Goal: Task Accomplishment & Management: Use online tool/utility

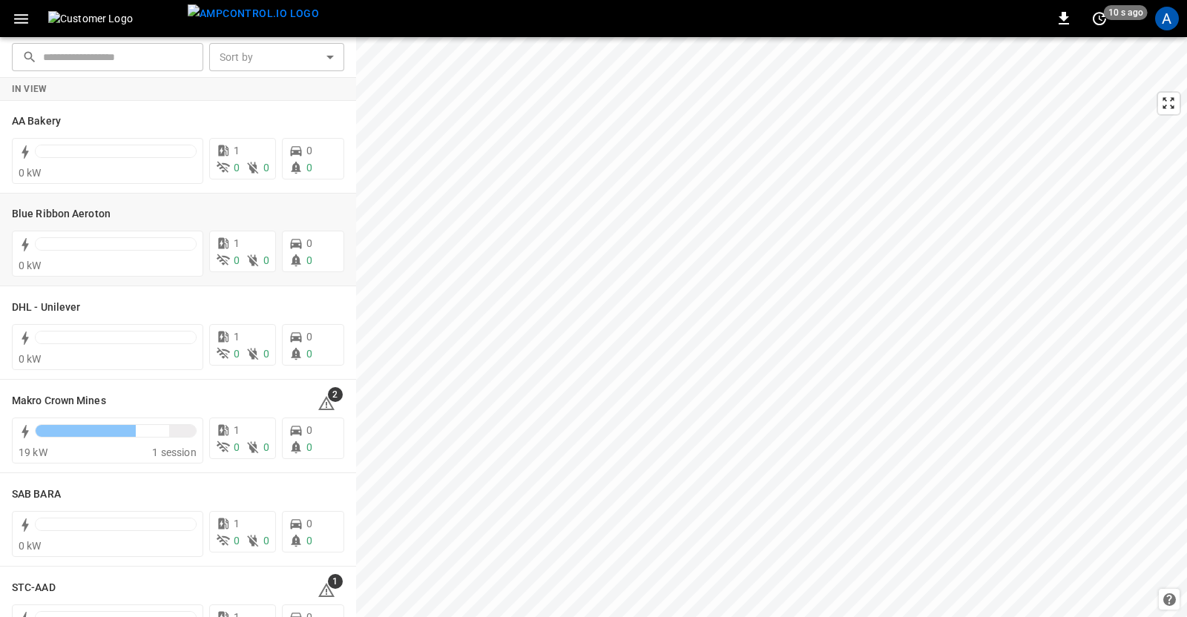
click at [41, 209] on h6 "Blue Ribbon Aeroton" at bounding box center [61, 214] width 99 height 16
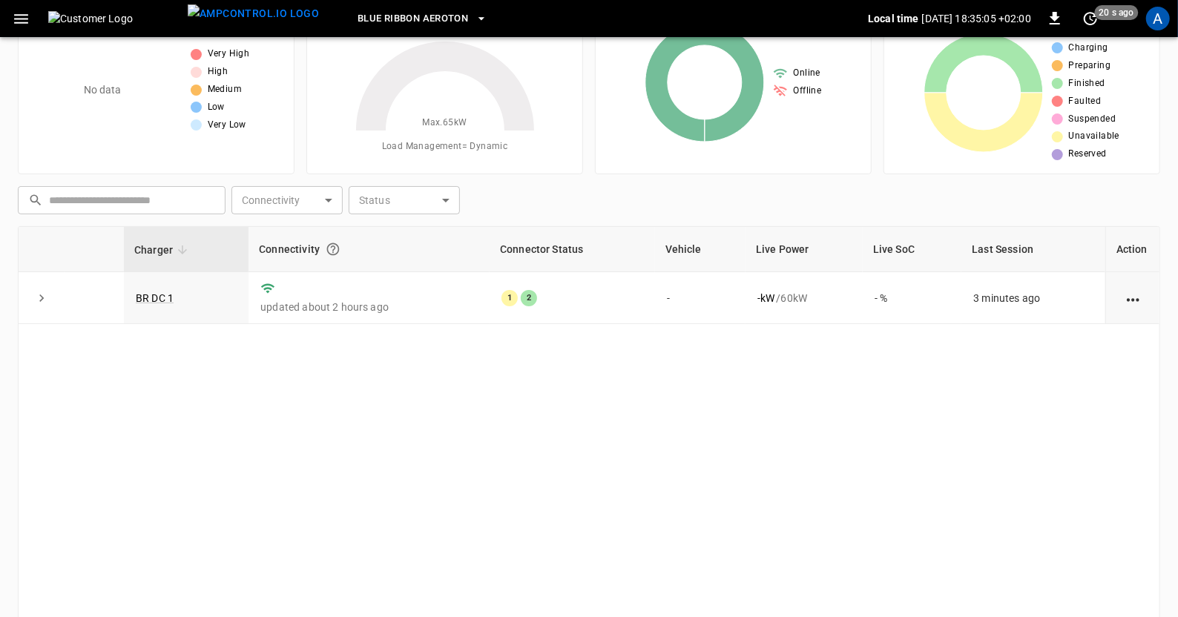
scroll to position [88, 0]
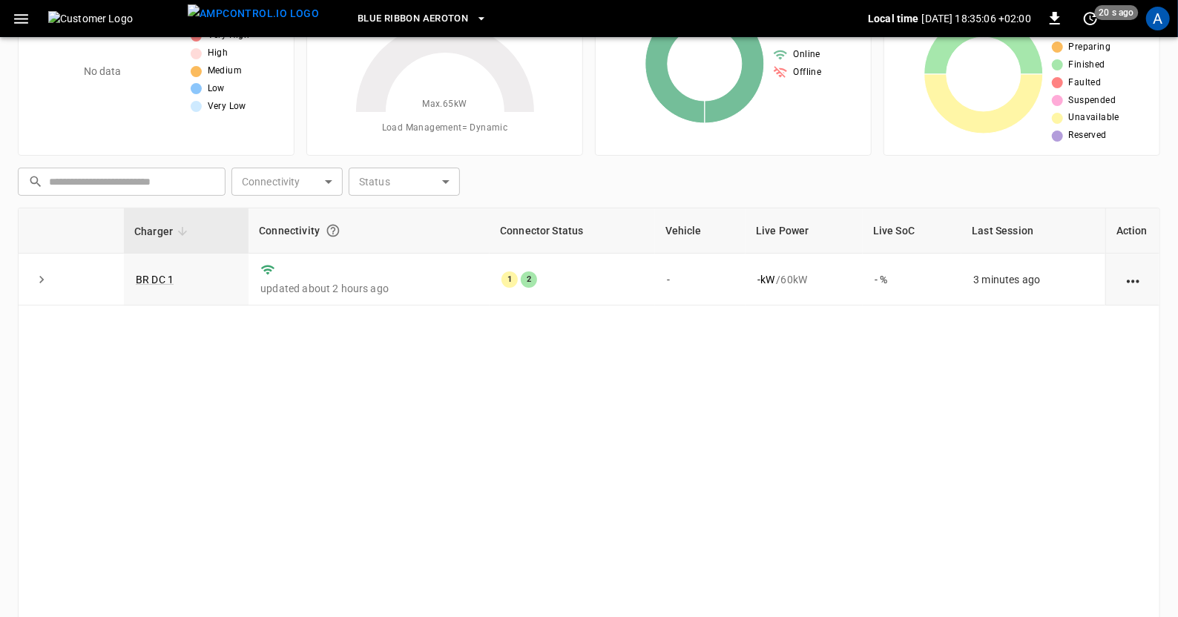
click at [152, 280] on link "BR DC 1" at bounding box center [155, 280] width 38 height 12
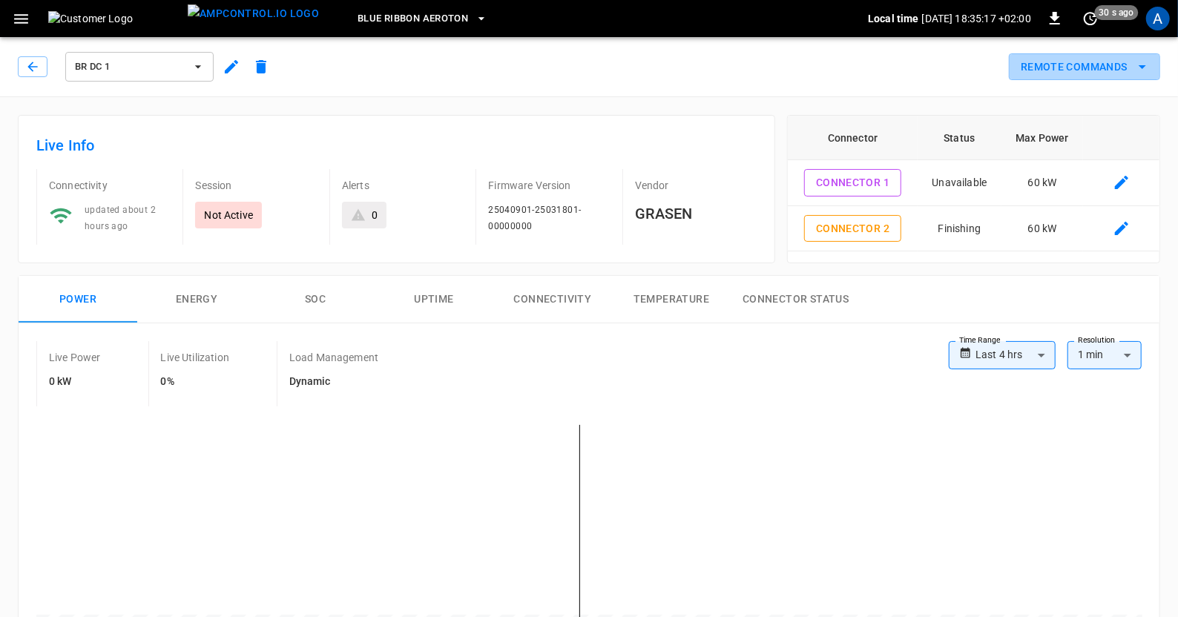
click at [1149, 61] on icon "remote commands options" at bounding box center [1143, 67] width 18 height 18
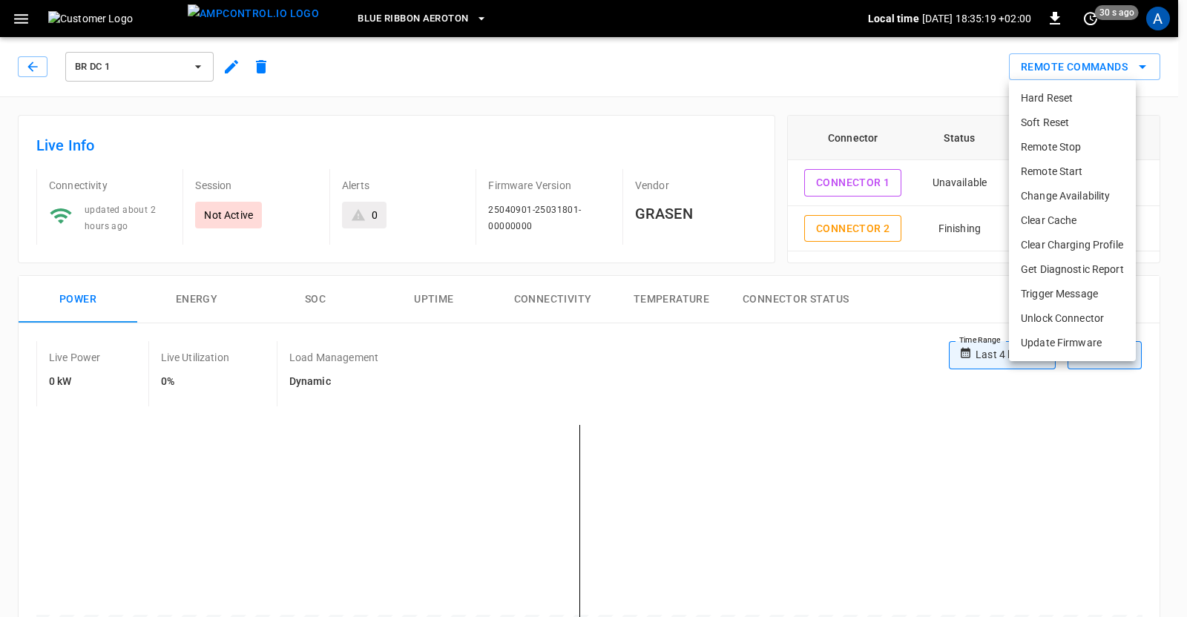
click at [1049, 217] on li "Clear Cache" at bounding box center [1072, 221] width 127 height 24
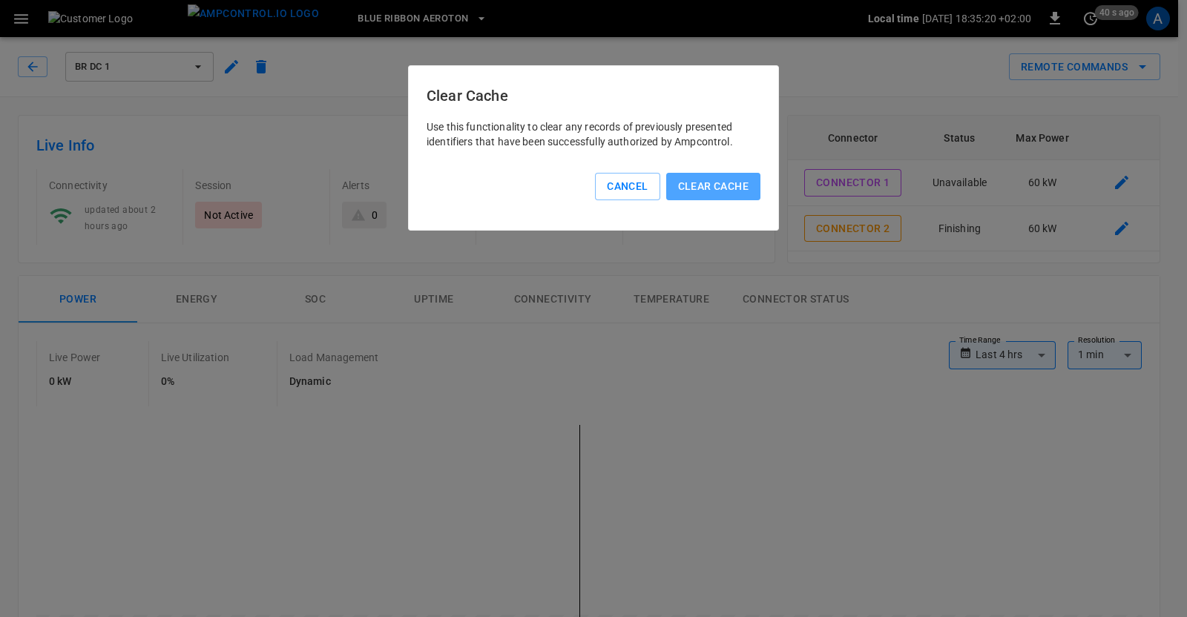
click at [746, 187] on button "Clear Cache" at bounding box center [713, 186] width 94 height 27
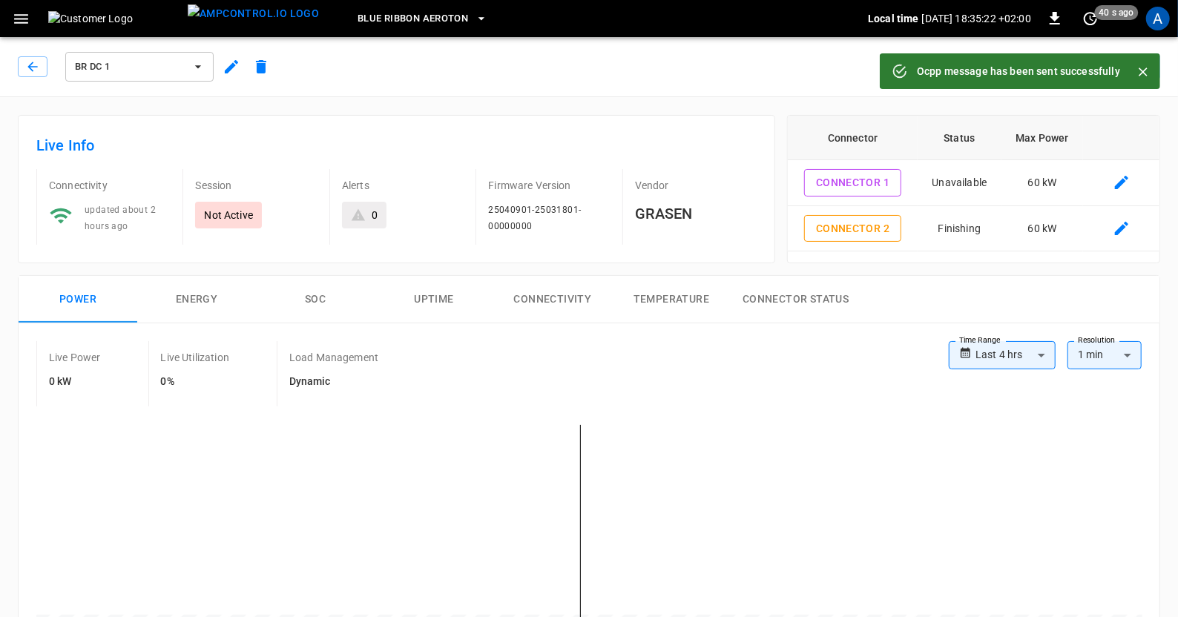
click at [1132, 115] on div "Connector Status Max Power Connector 1 Unavailable 60 kW Connector 2 Finishing …" at bounding box center [973, 189] width 373 height 148
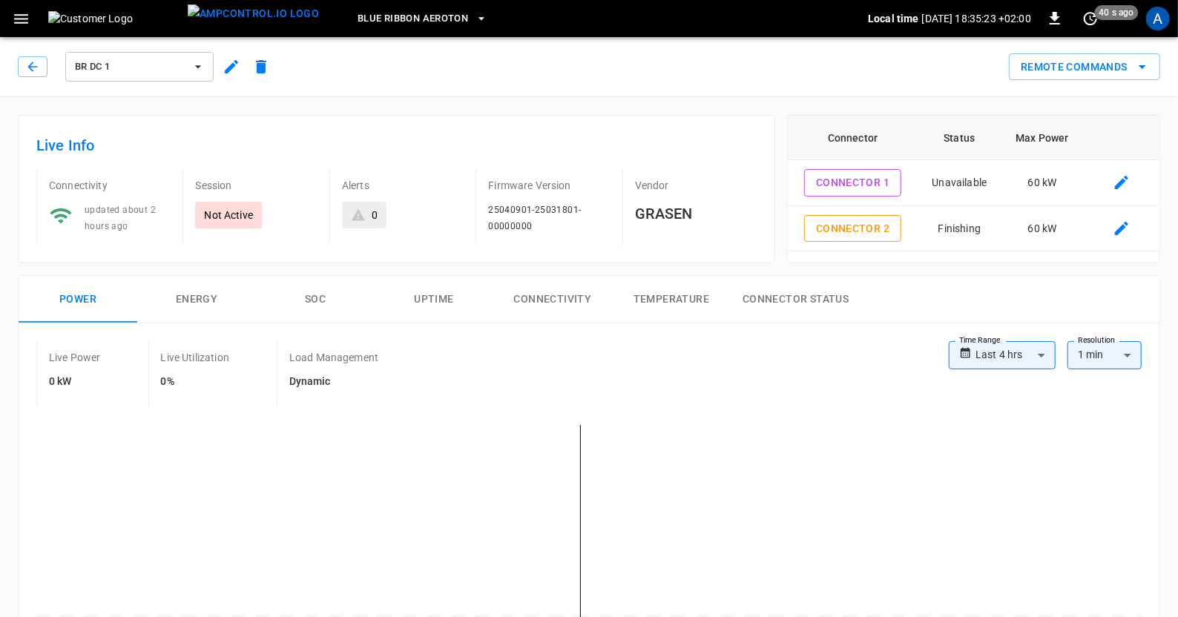
click at [1143, 65] on icon "remote commands options" at bounding box center [1143, 67] width 18 height 18
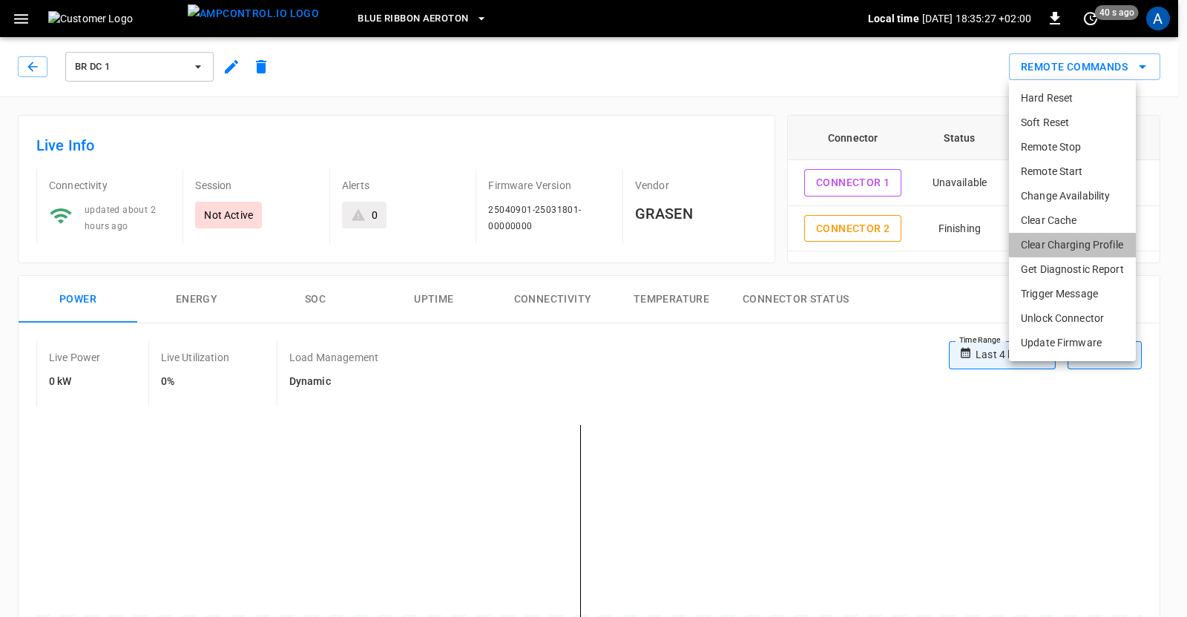
click at [1052, 245] on li "Clear Charging Profile" at bounding box center [1072, 245] width 127 height 24
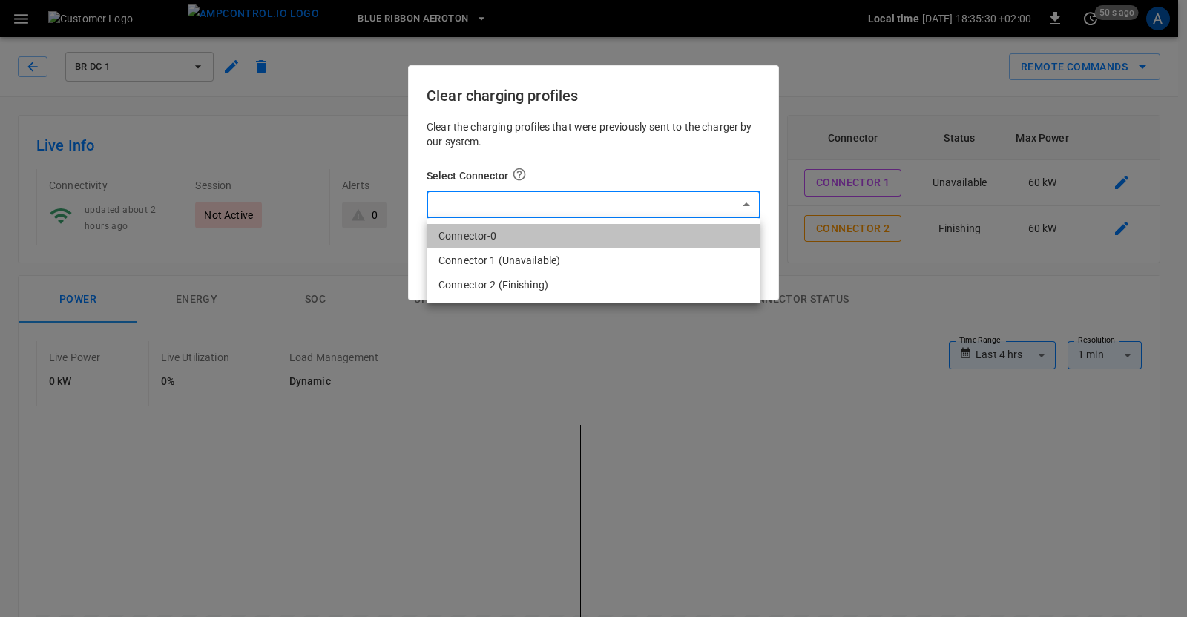
click at [469, 237] on li "Connector-0" at bounding box center [594, 236] width 334 height 24
type input "*"
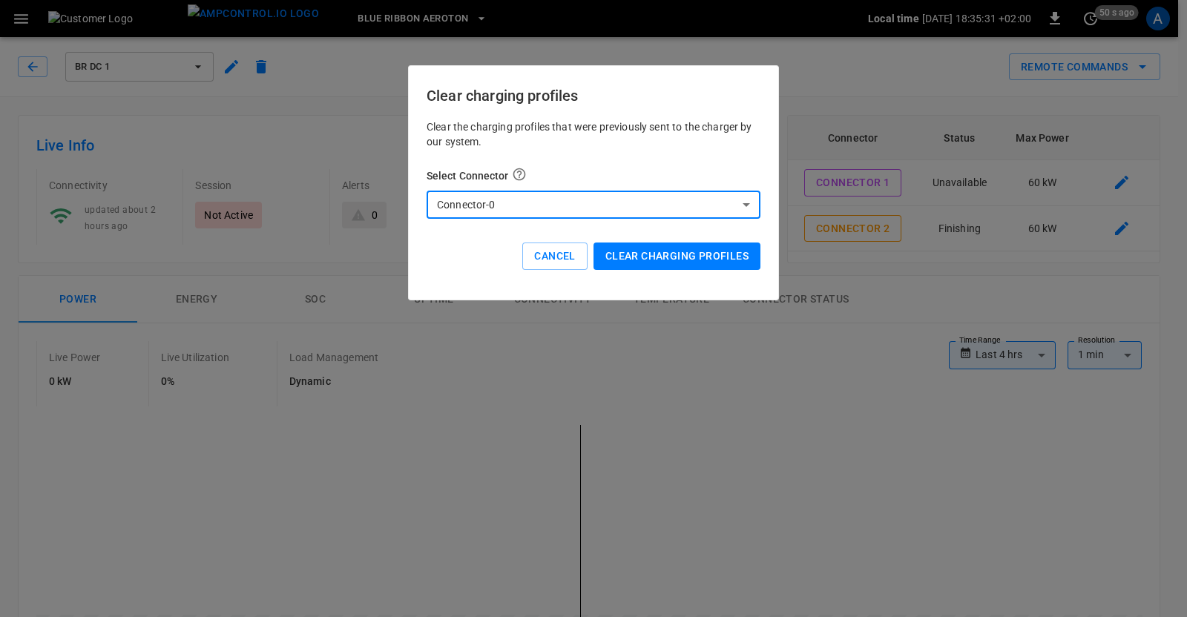
click at [660, 261] on button "Clear charging profiles" at bounding box center [677, 256] width 167 height 27
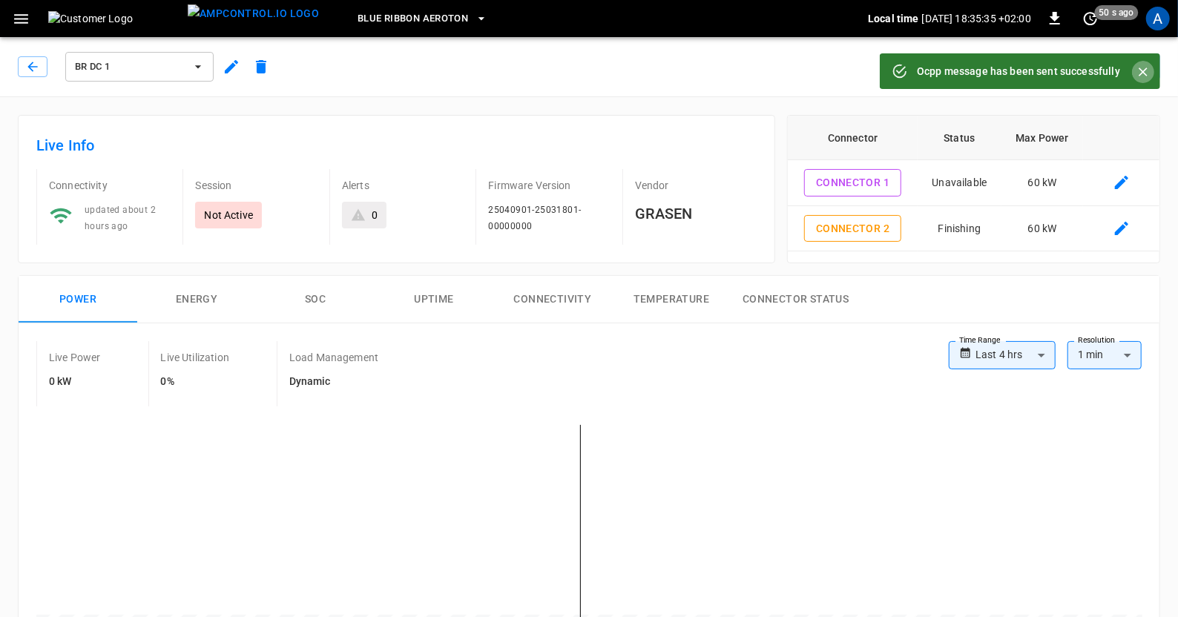
click at [1143, 71] on icon "Close" at bounding box center [1143, 72] width 9 height 9
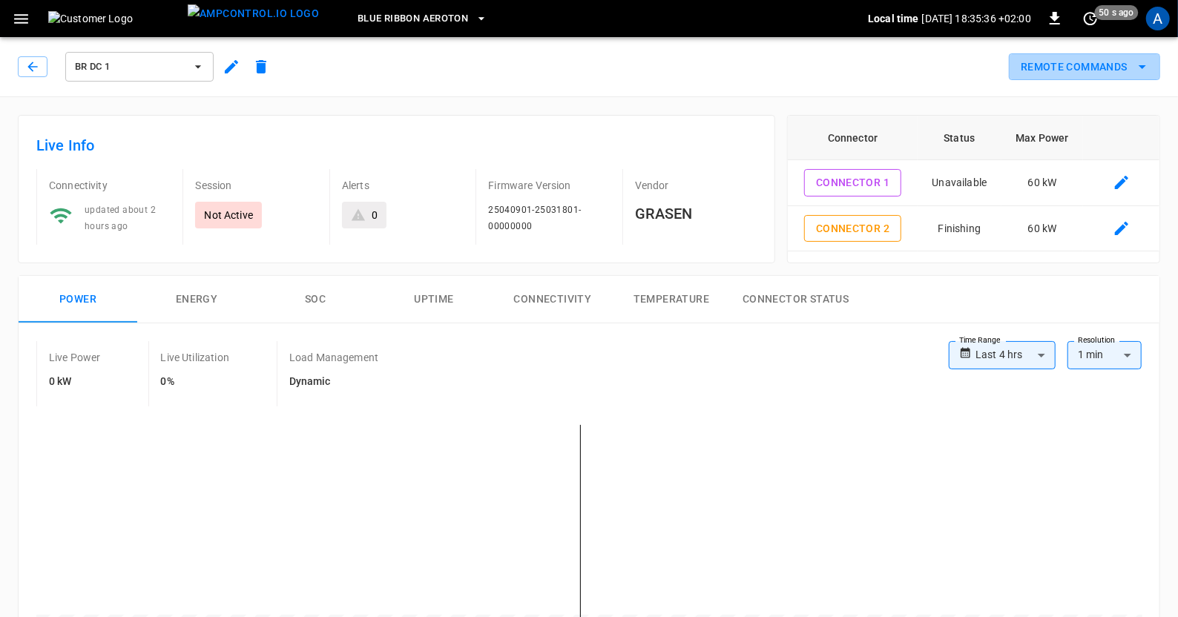
click at [1147, 66] on icon "remote commands options" at bounding box center [1143, 67] width 18 height 18
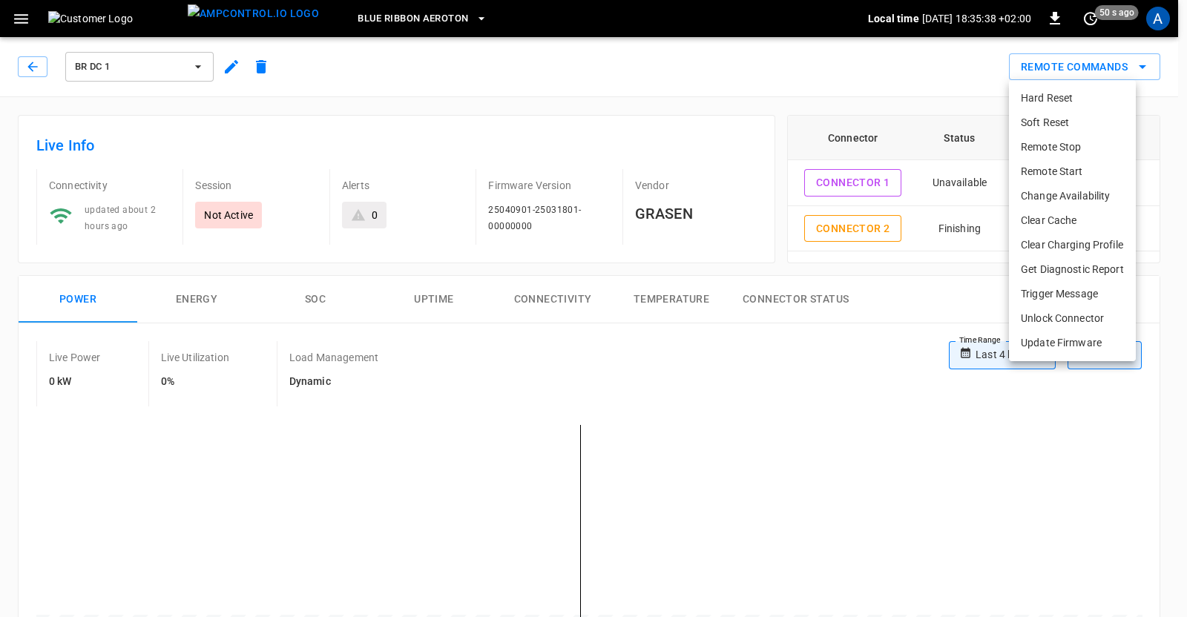
click at [1046, 123] on li "Soft Reset" at bounding box center [1072, 123] width 127 height 24
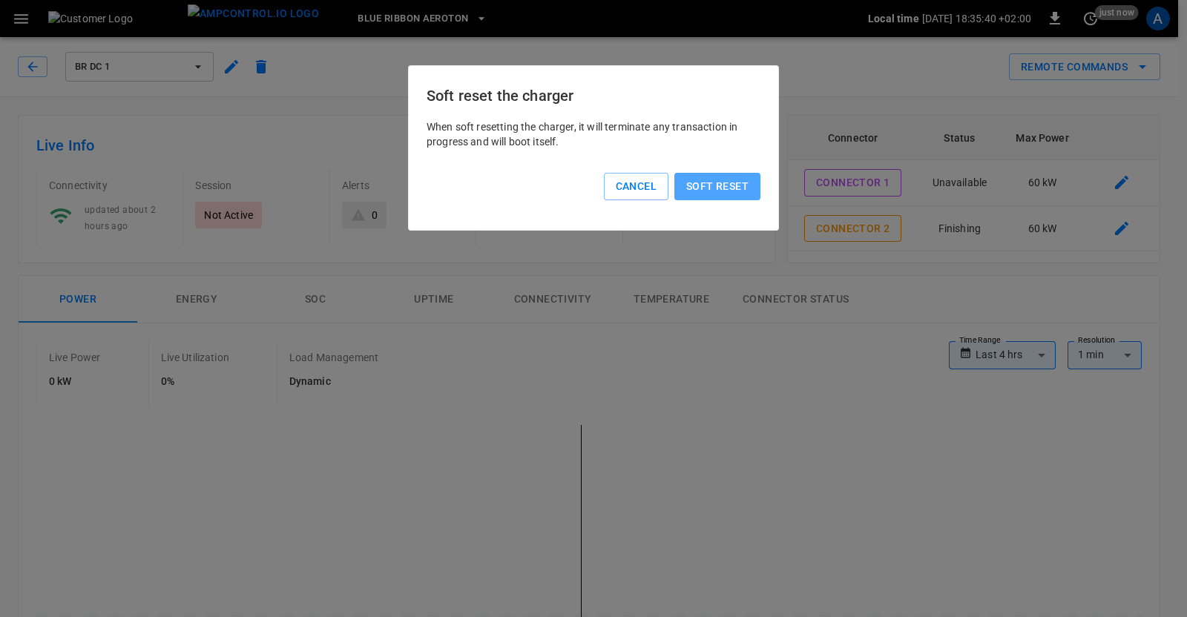
click at [737, 180] on button "Soft reset" at bounding box center [718, 186] width 86 height 27
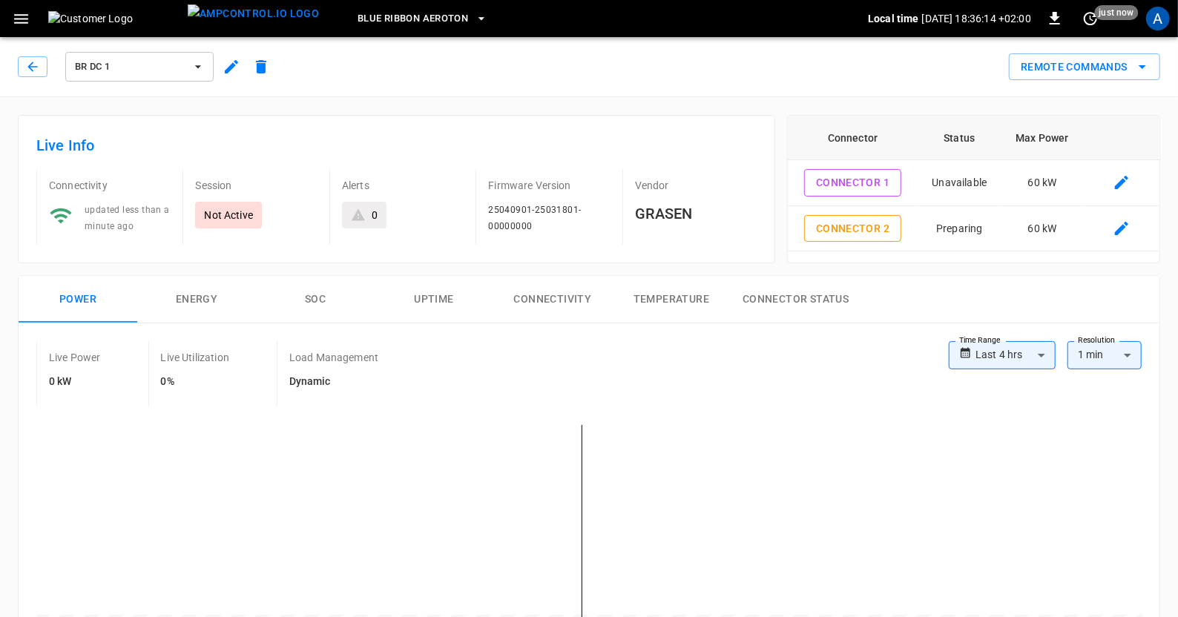
click at [1143, 68] on icon "remote commands options" at bounding box center [1142, 67] width 7 height 4
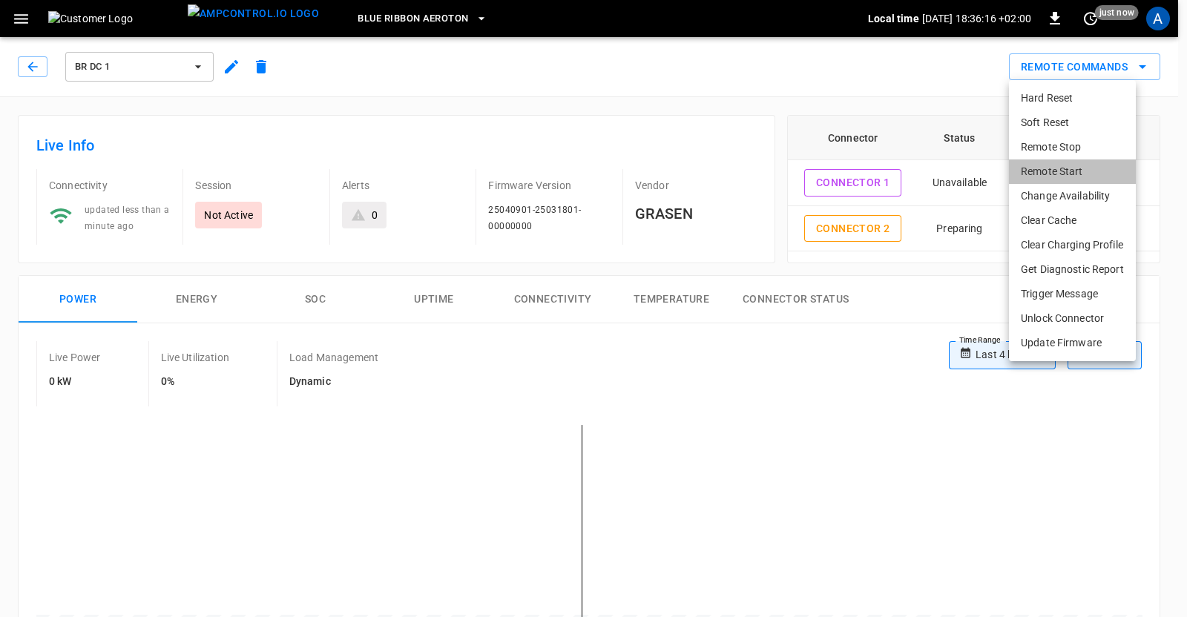
click at [1051, 168] on li "Remote Start" at bounding box center [1072, 172] width 127 height 24
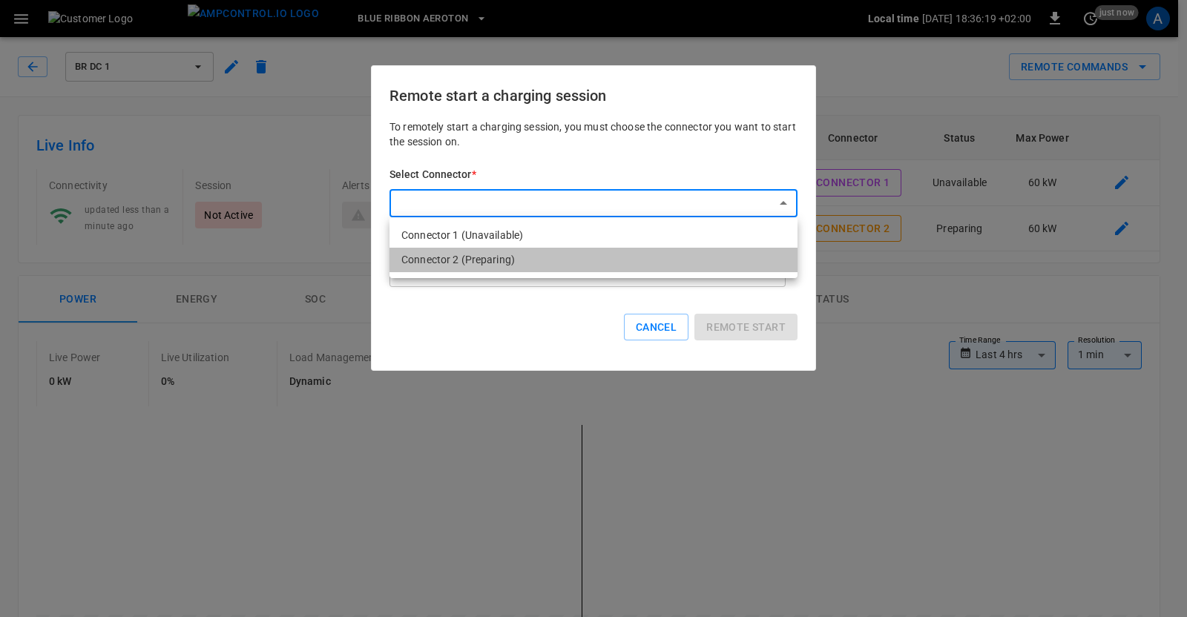
click at [513, 254] on li "Connector 2 (Preparing)" at bounding box center [594, 260] width 408 height 24
type input "**********"
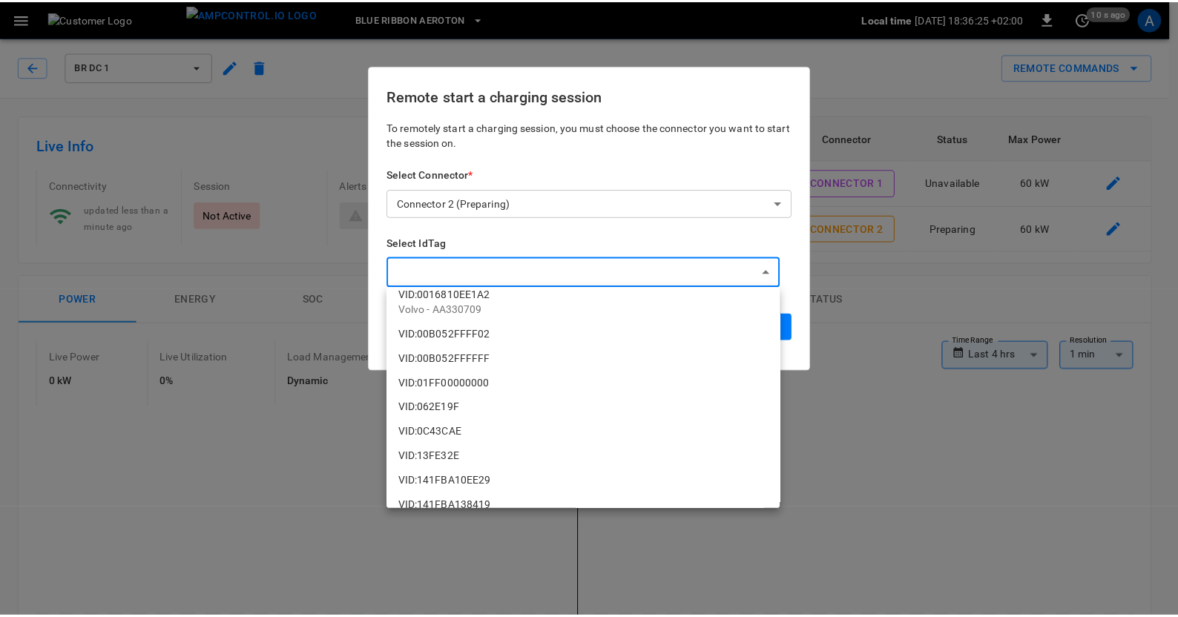
scroll to position [1114, 0]
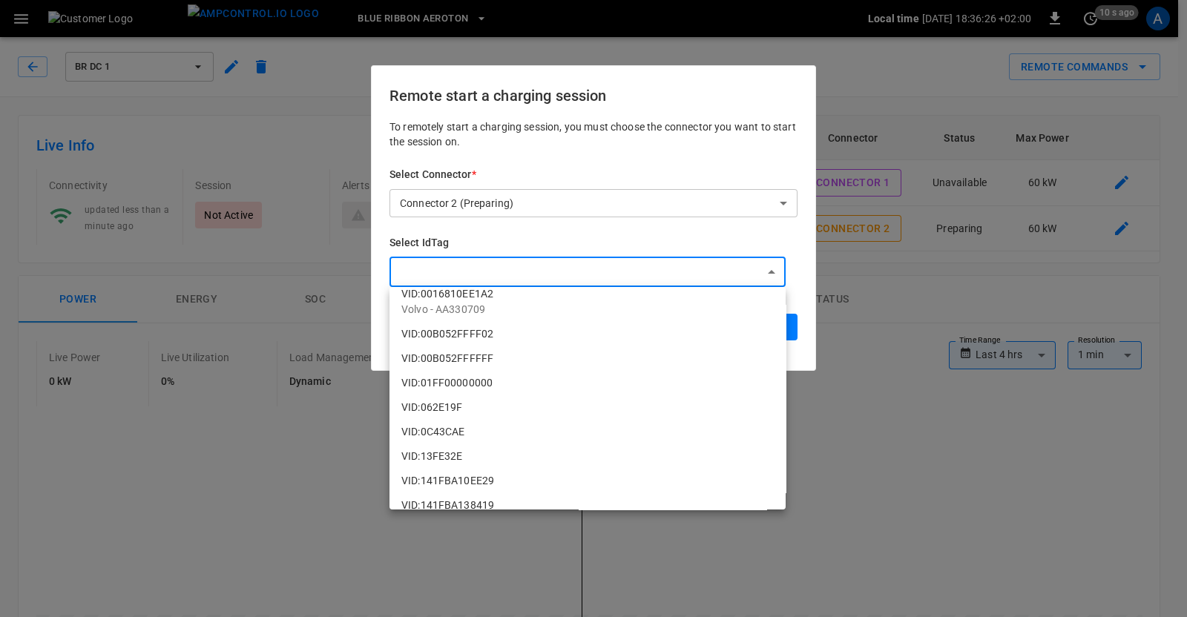
click at [442, 335] on li "VID:00B052FFFF02" at bounding box center [588, 334] width 396 height 24
type input "**********"
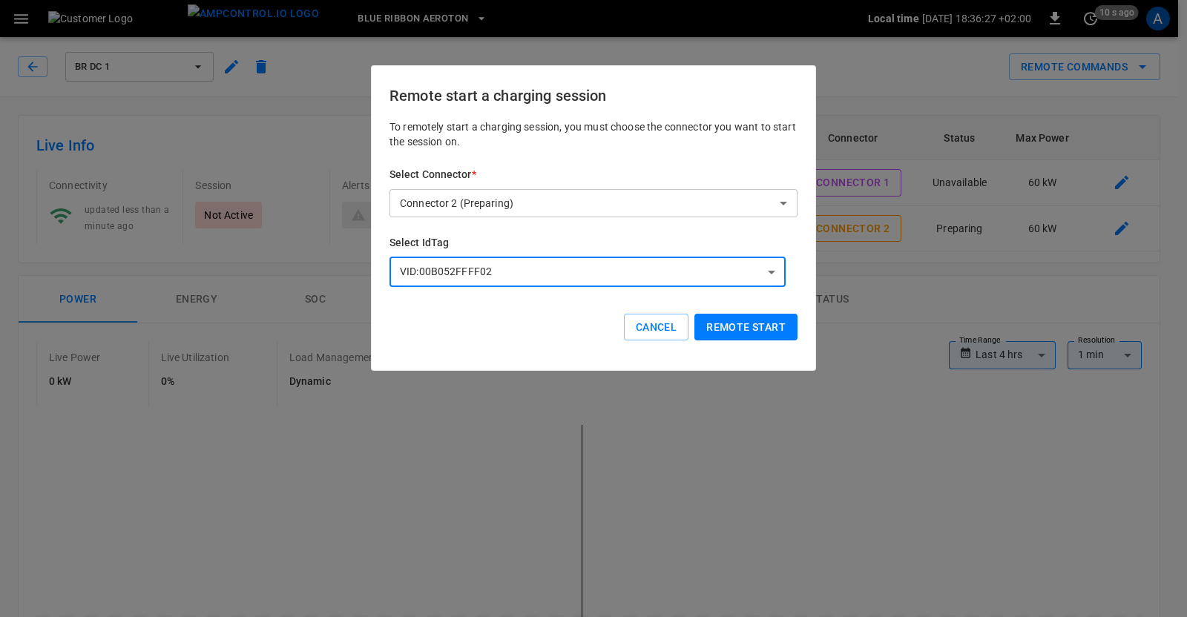
click at [731, 324] on button "Remote start" at bounding box center [746, 327] width 103 height 27
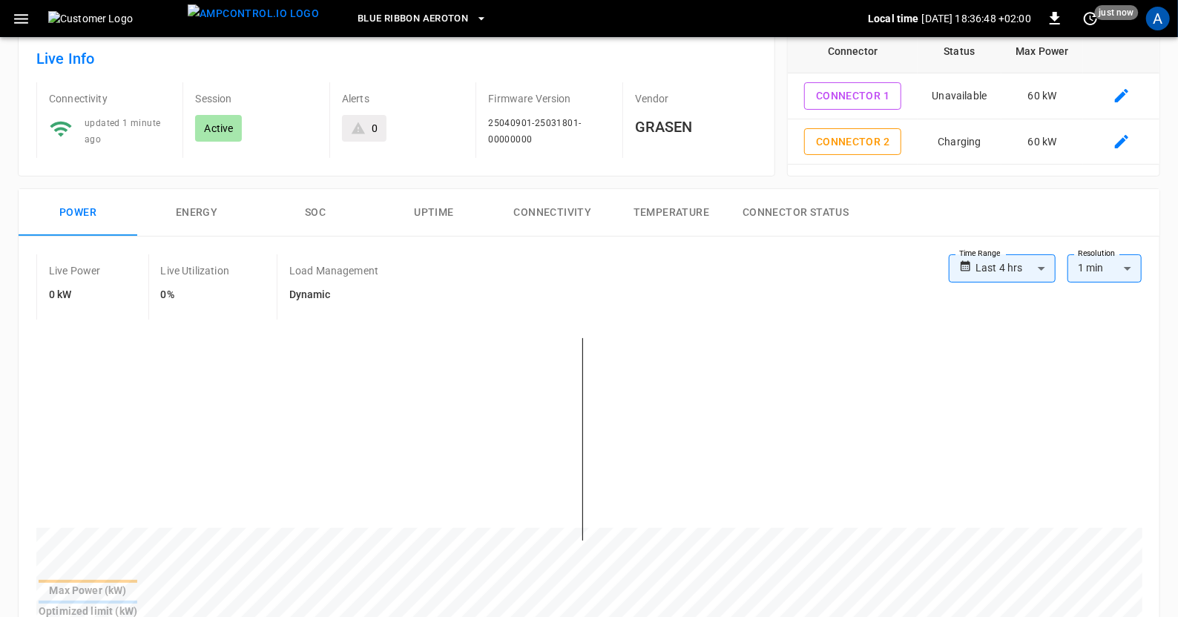
scroll to position [55, 0]
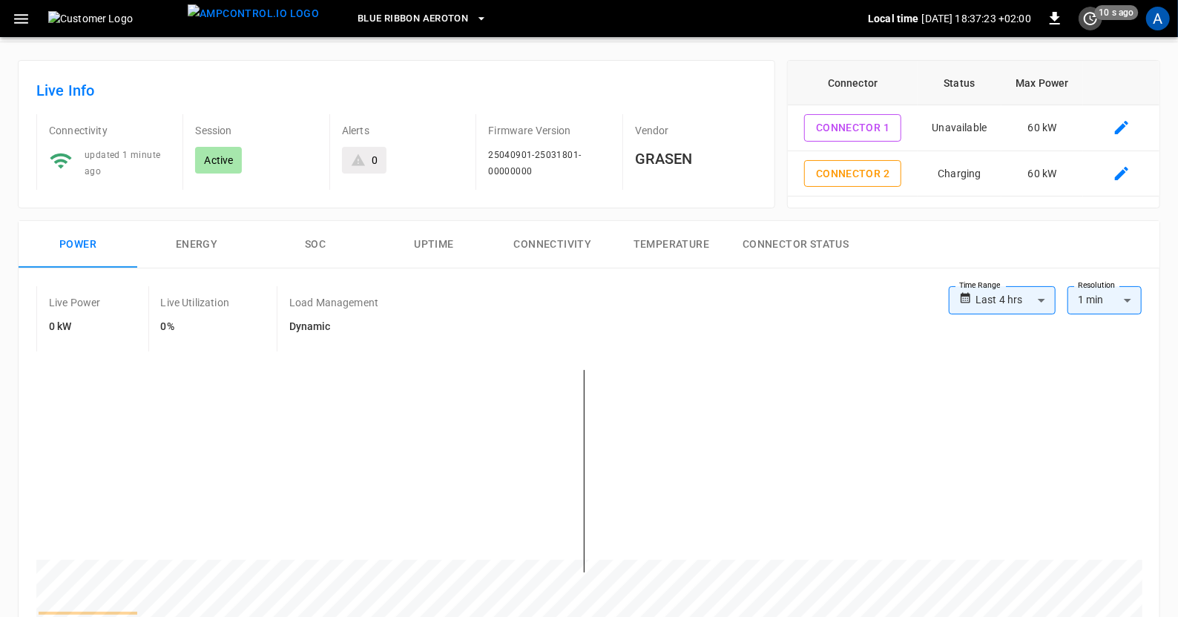
click at [1091, 14] on icon "set refresh interval" at bounding box center [1091, 19] width 18 height 18
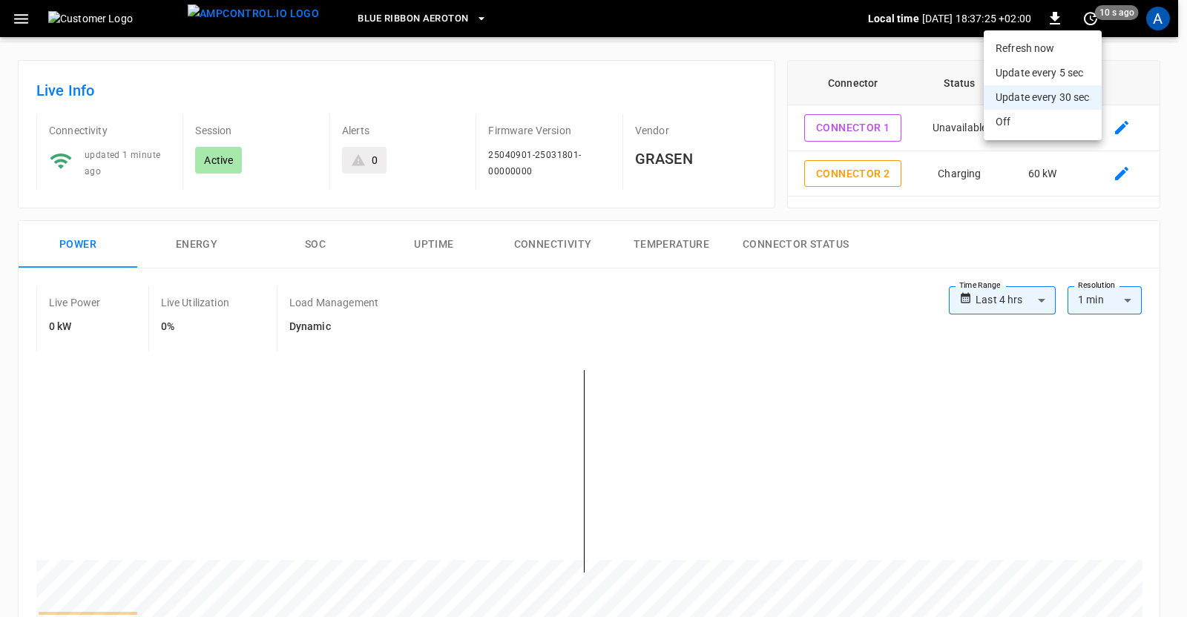
click at [1009, 49] on li "Refresh now" at bounding box center [1043, 48] width 118 height 24
click at [1017, 79] on li "Update every 5 sec" at bounding box center [1043, 73] width 118 height 24
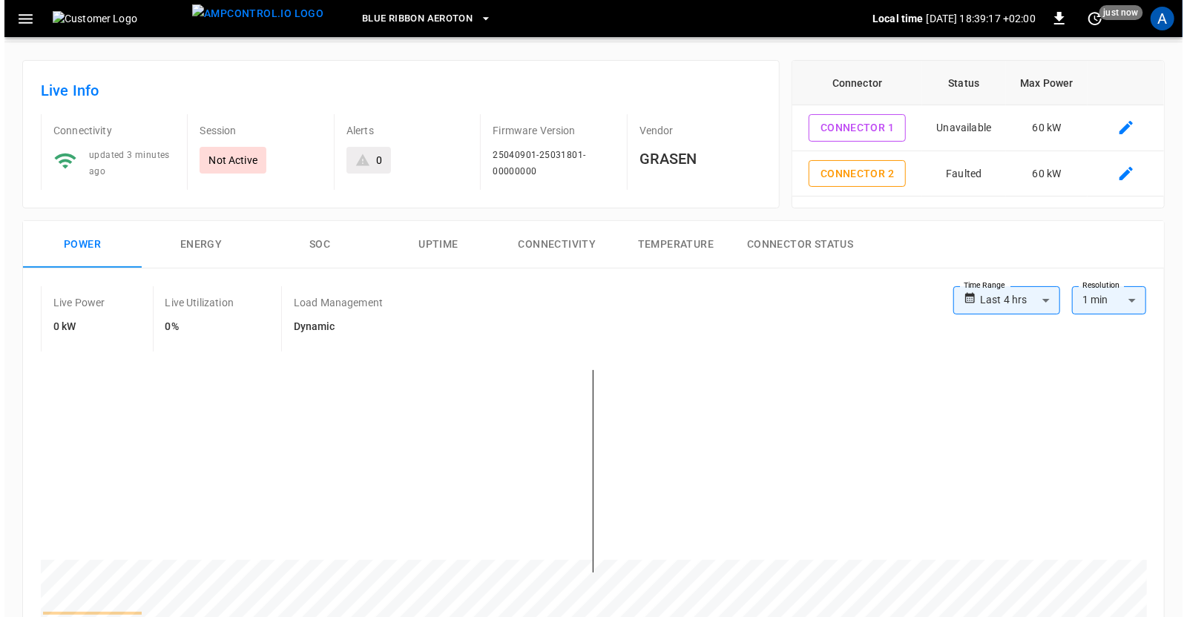
scroll to position [0, 0]
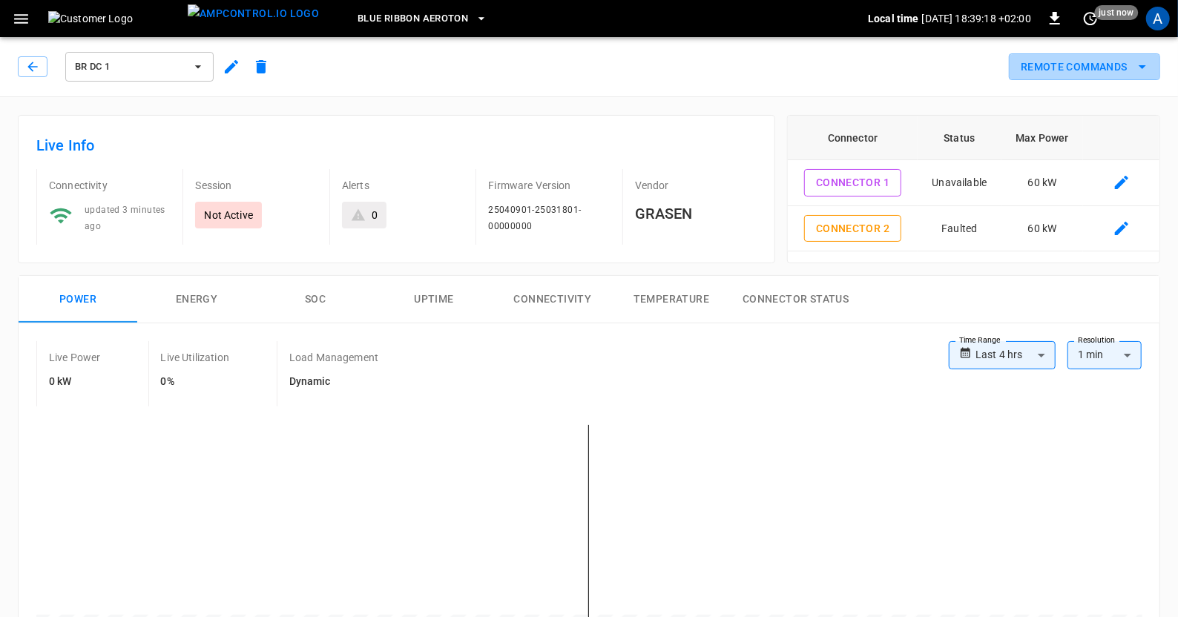
click at [1123, 64] on button "Remote Commands" at bounding box center [1084, 66] width 151 height 27
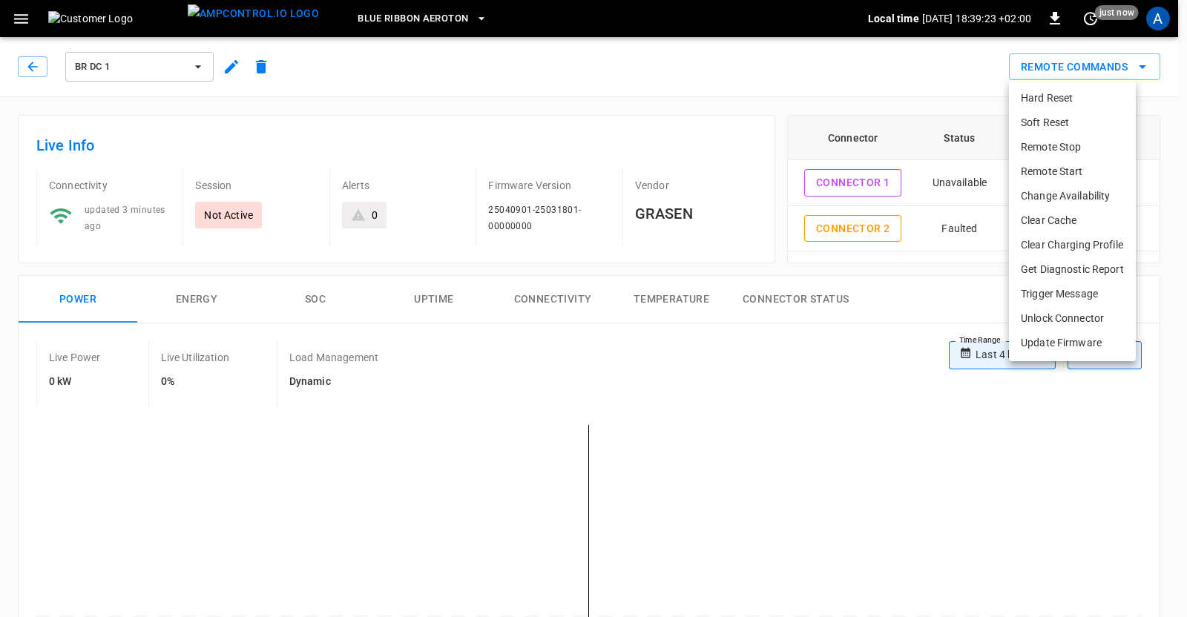
click at [1051, 223] on li "Clear Cache" at bounding box center [1072, 221] width 127 height 24
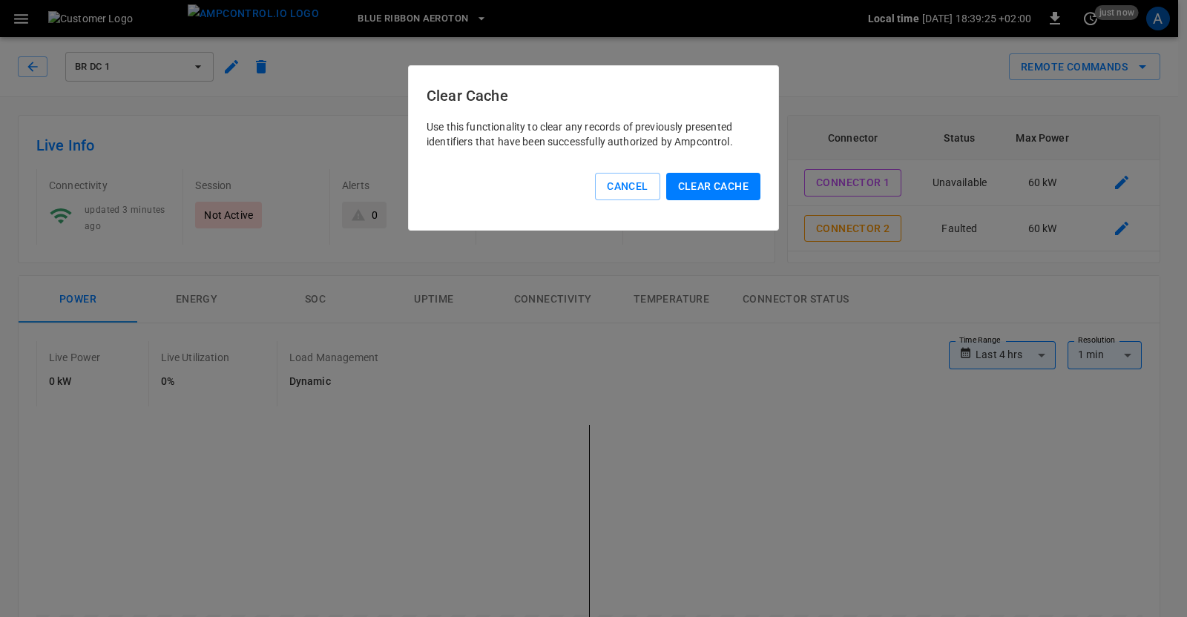
click at [735, 189] on button "Clear Cache" at bounding box center [713, 186] width 94 height 27
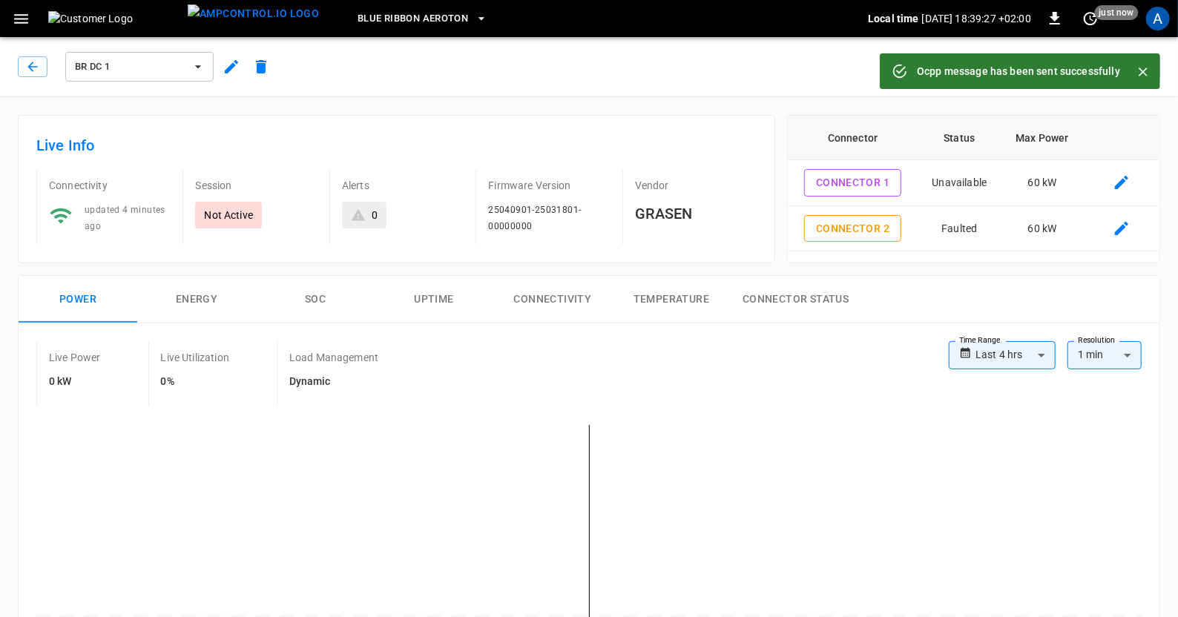
click at [1146, 68] on icon "Close" at bounding box center [1143, 72] width 15 height 15
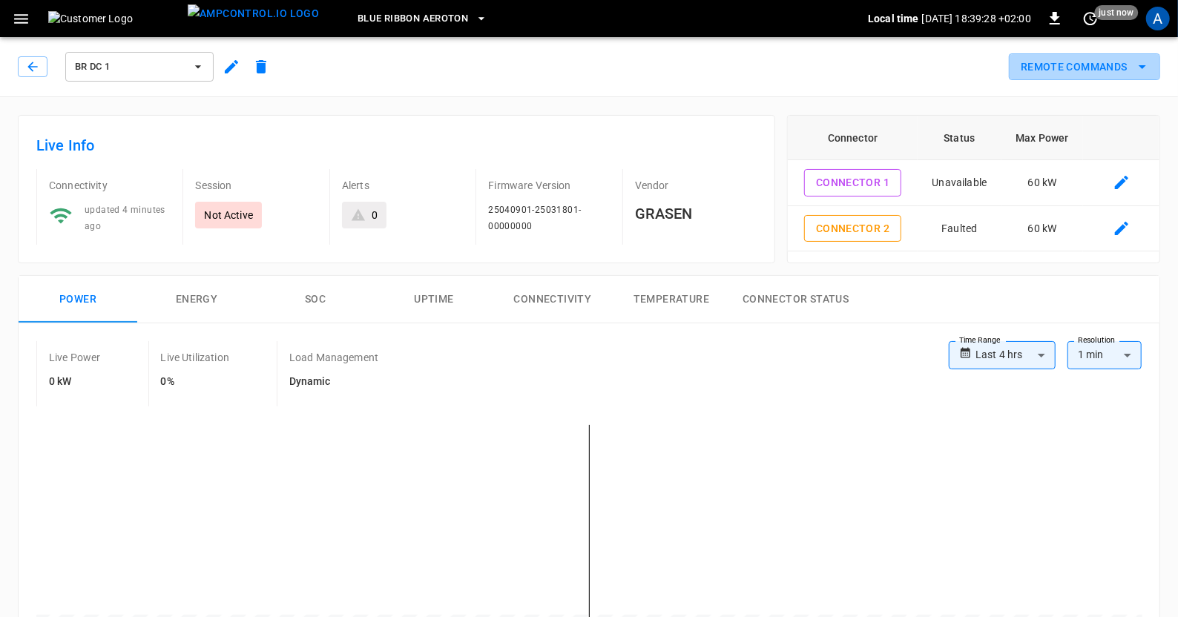
click at [1135, 60] on icon "remote commands options" at bounding box center [1143, 67] width 18 height 18
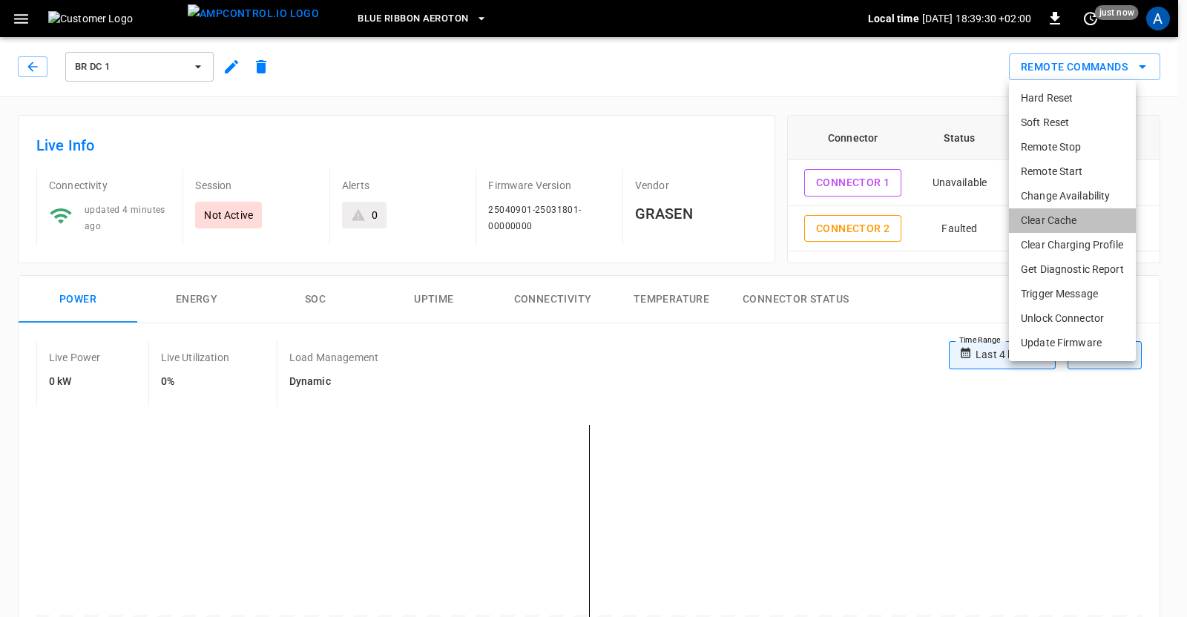
click at [1051, 214] on li "Clear Cache" at bounding box center [1072, 221] width 127 height 24
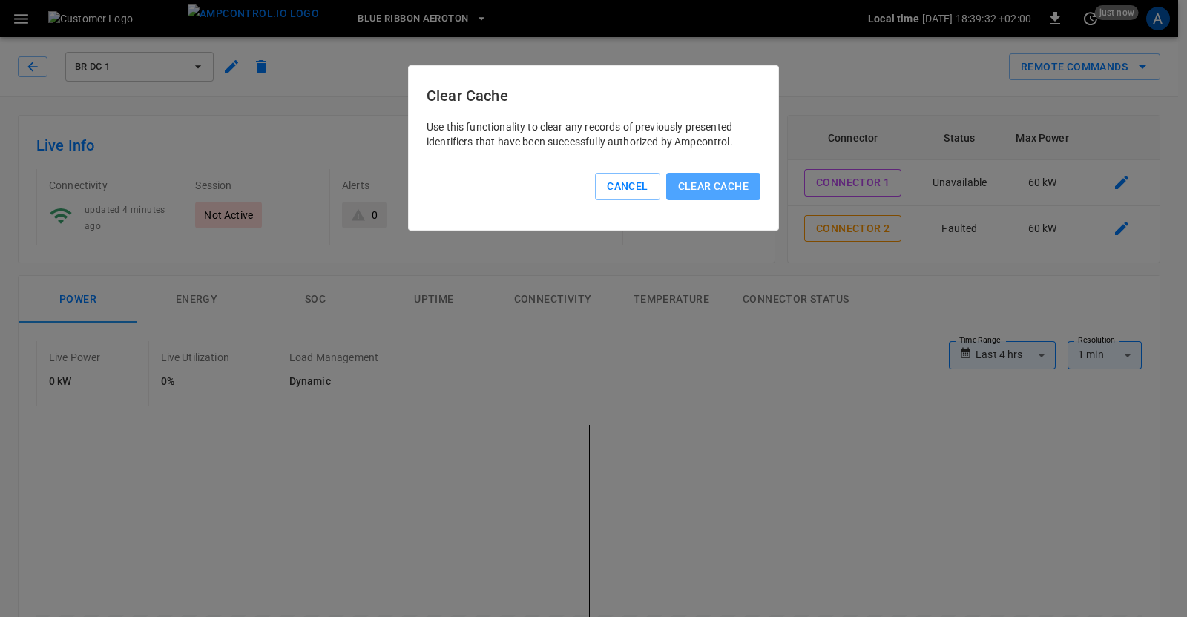
click at [718, 188] on button "Clear Cache" at bounding box center [713, 186] width 94 height 27
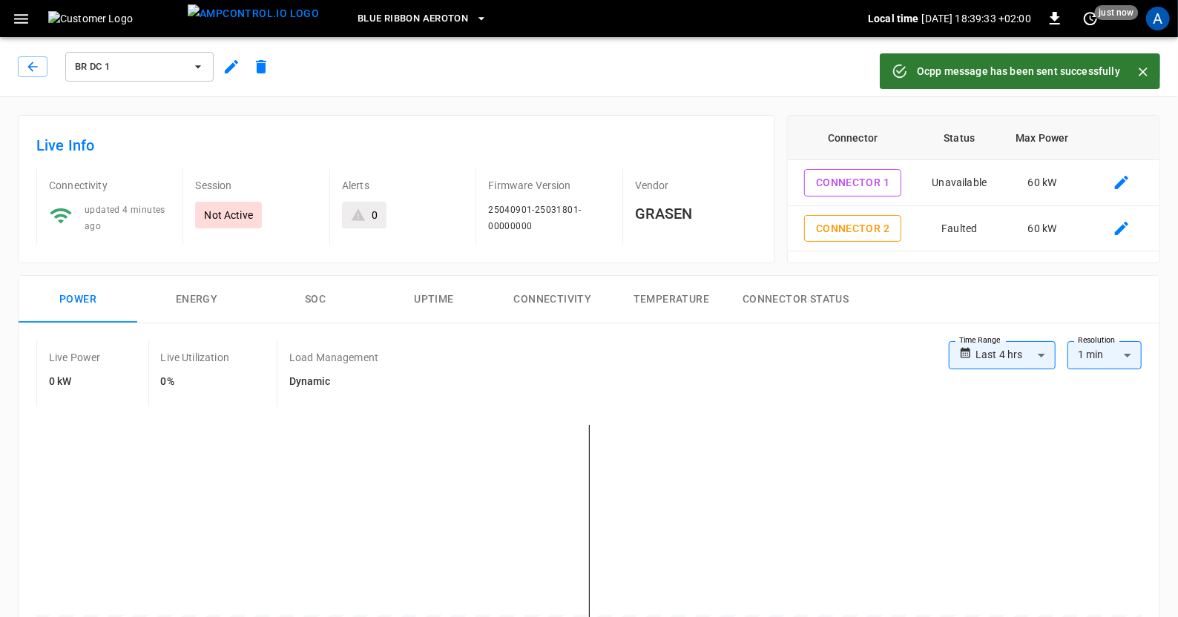
click at [1148, 69] on icon "Close" at bounding box center [1143, 72] width 15 height 15
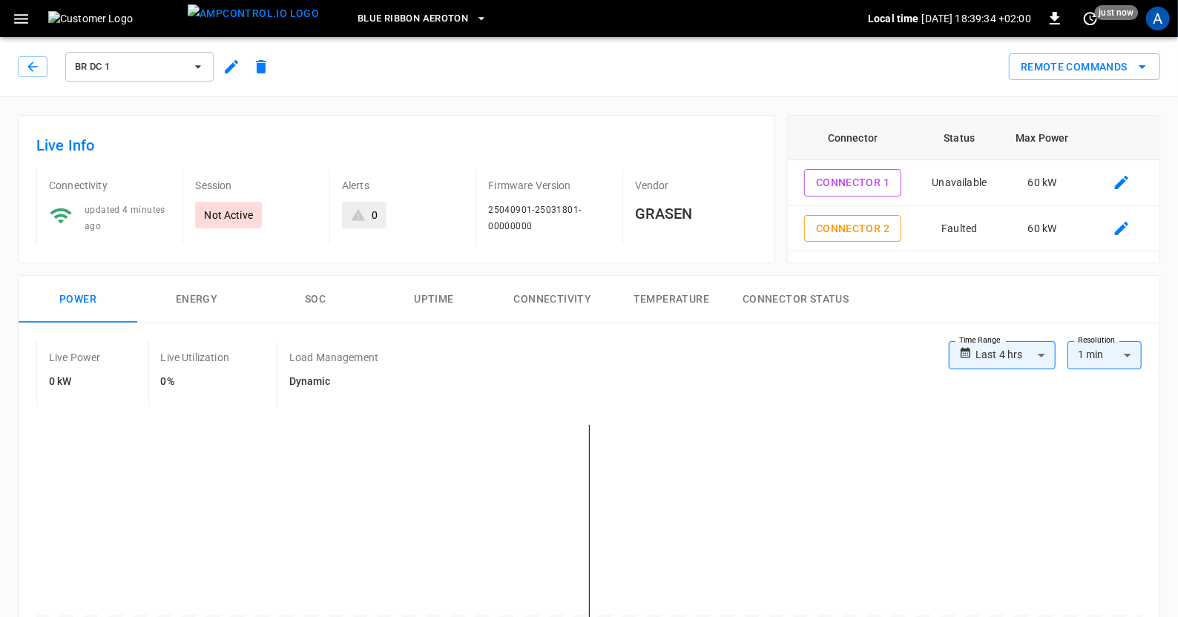
click at [1143, 69] on icon "remote commands options" at bounding box center [1143, 67] width 18 height 18
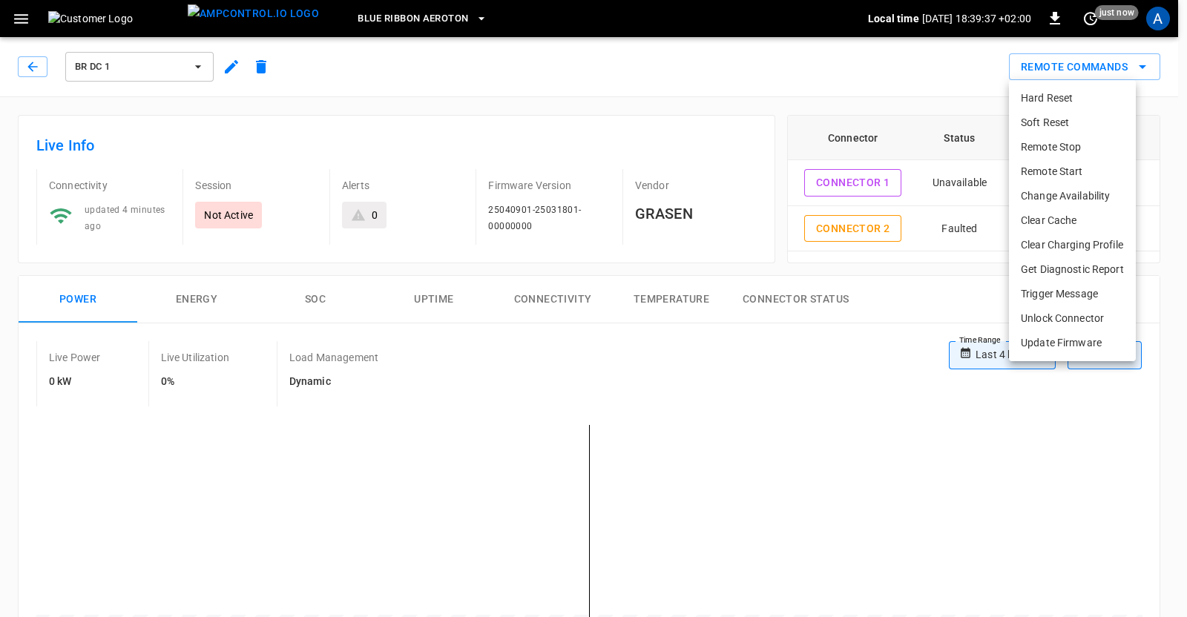
click at [1048, 246] on li "Clear Charging Profile" at bounding box center [1072, 245] width 127 height 24
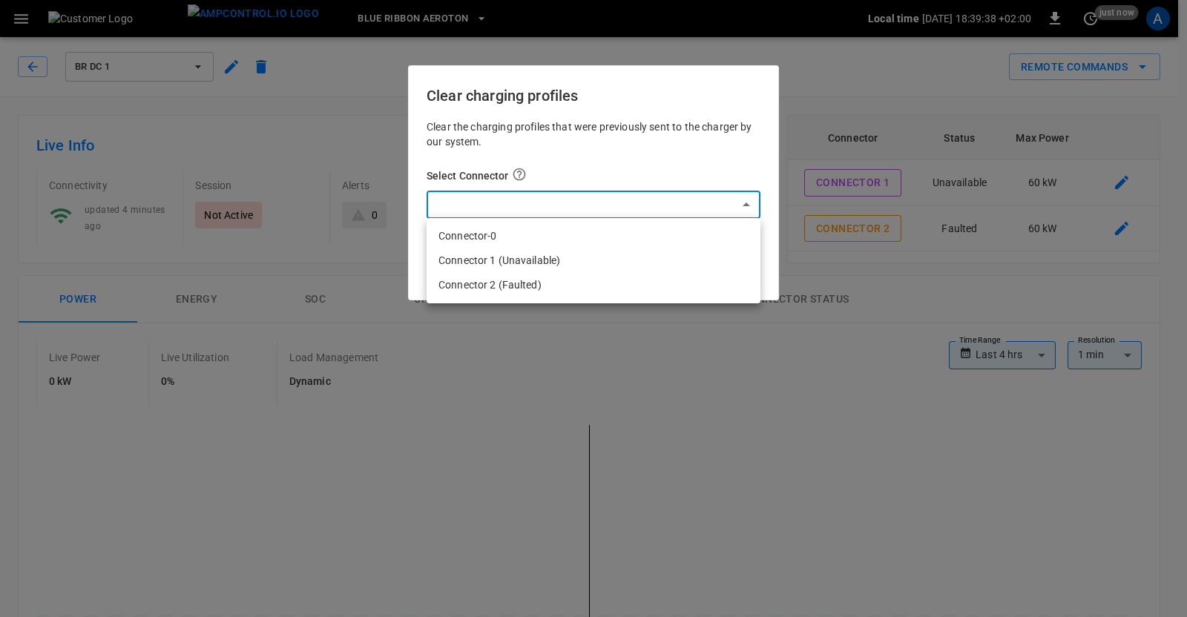
click at [527, 286] on li "Connector 2 (Faulted)" at bounding box center [594, 285] width 334 height 24
type input "**********"
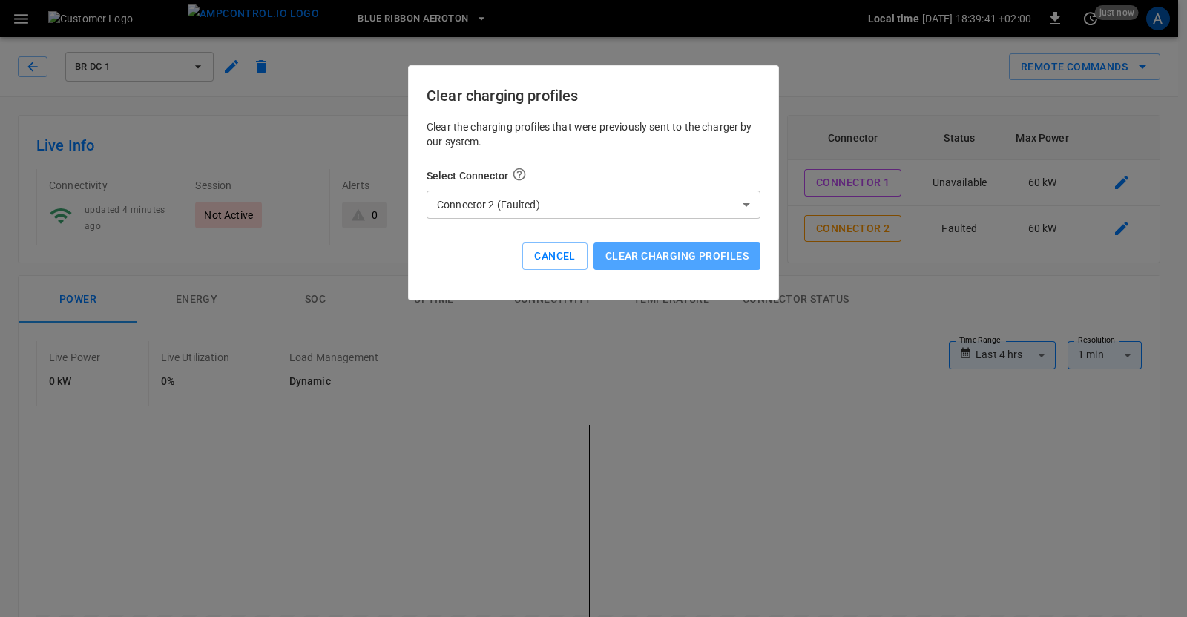
click at [639, 256] on button "Clear charging profiles" at bounding box center [677, 256] width 167 height 27
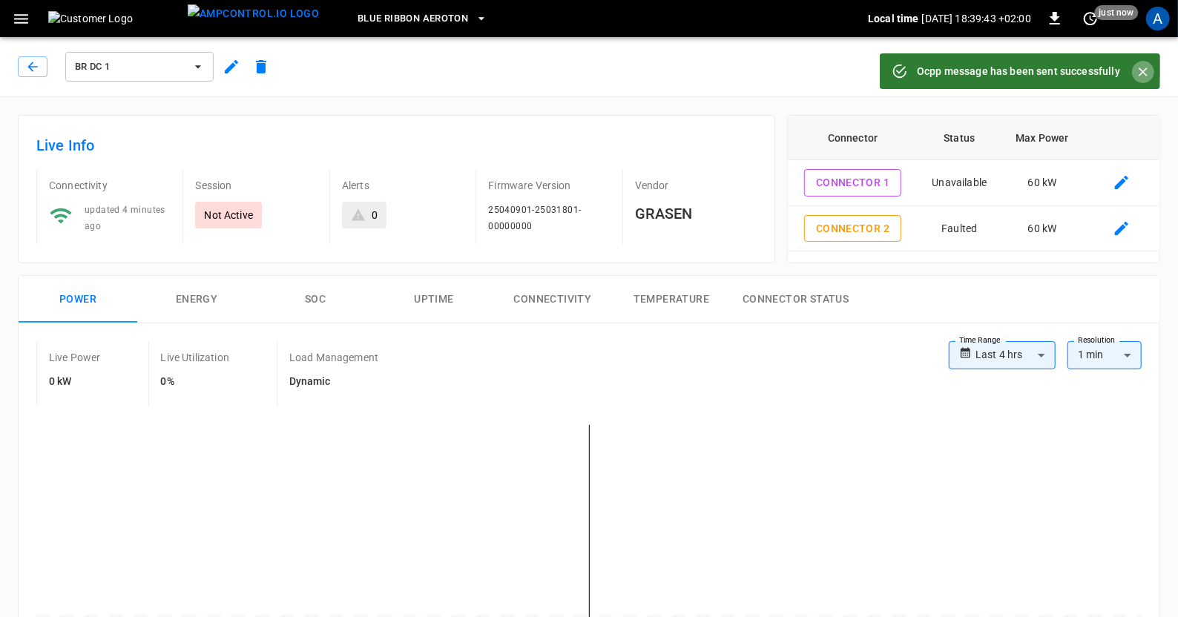
click at [1143, 74] on icon "Close" at bounding box center [1143, 72] width 15 height 15
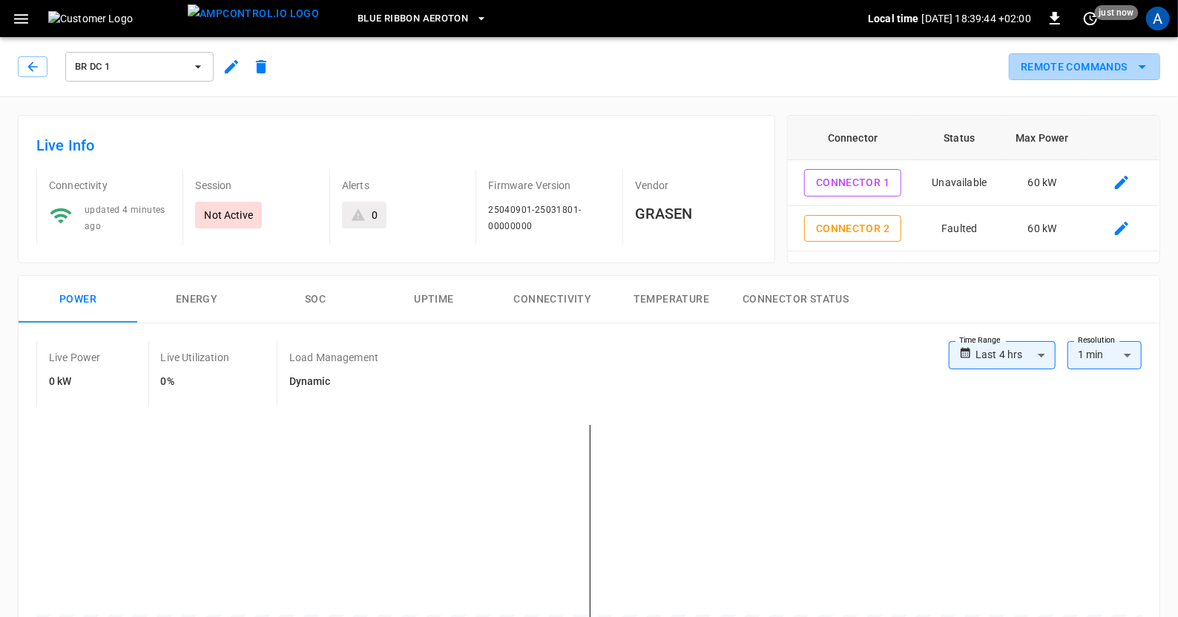
click at [1127, 73] on button "Remote Commands" at bounding box center [1084, 66] width 151 height 27
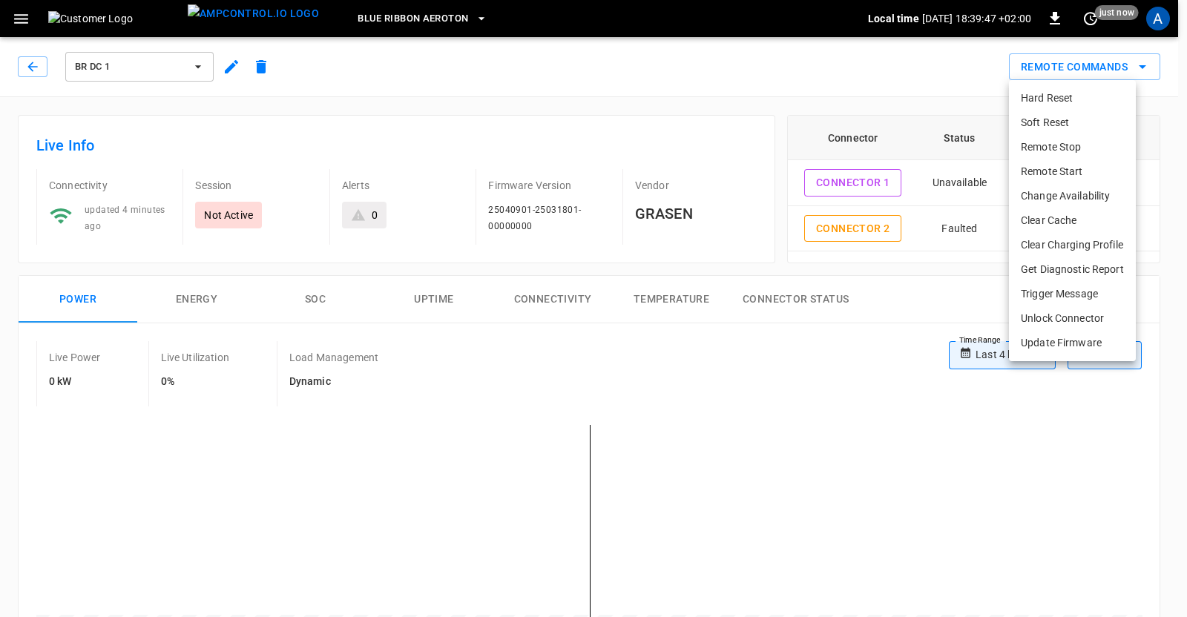
click at [1060, 243] on li "Clear Charging Profile" at bounding box center [1072, 245] width 127 height 24
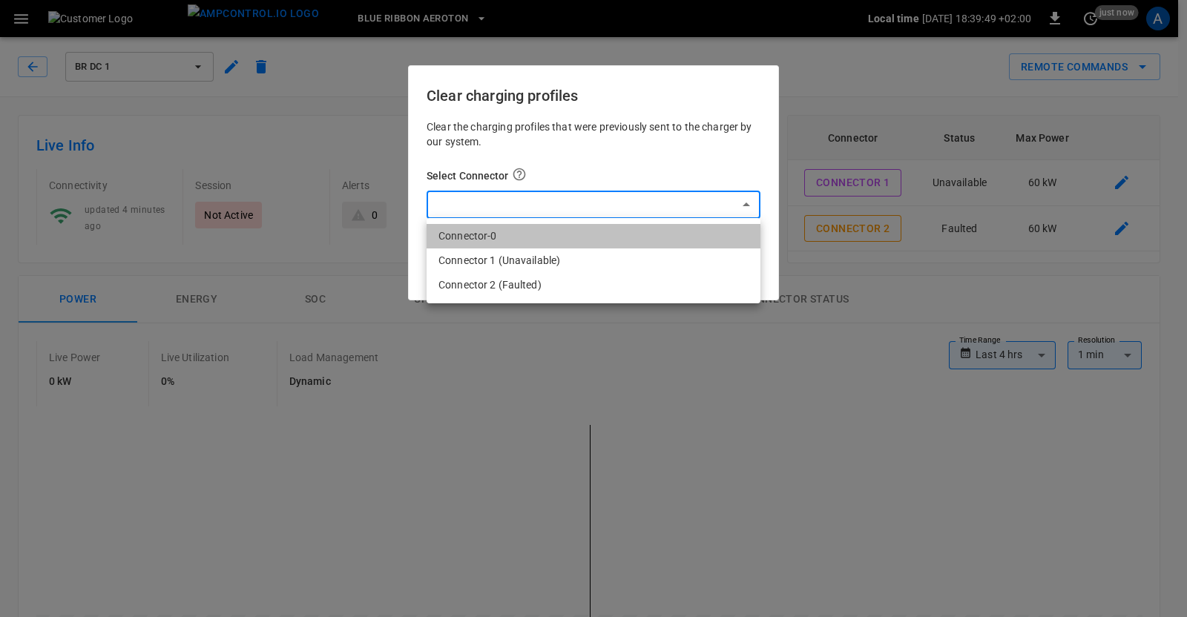
click at [488, 226] on li "Connector-0" at bounding box center [594, 236] width 334 height 24
type input "*"
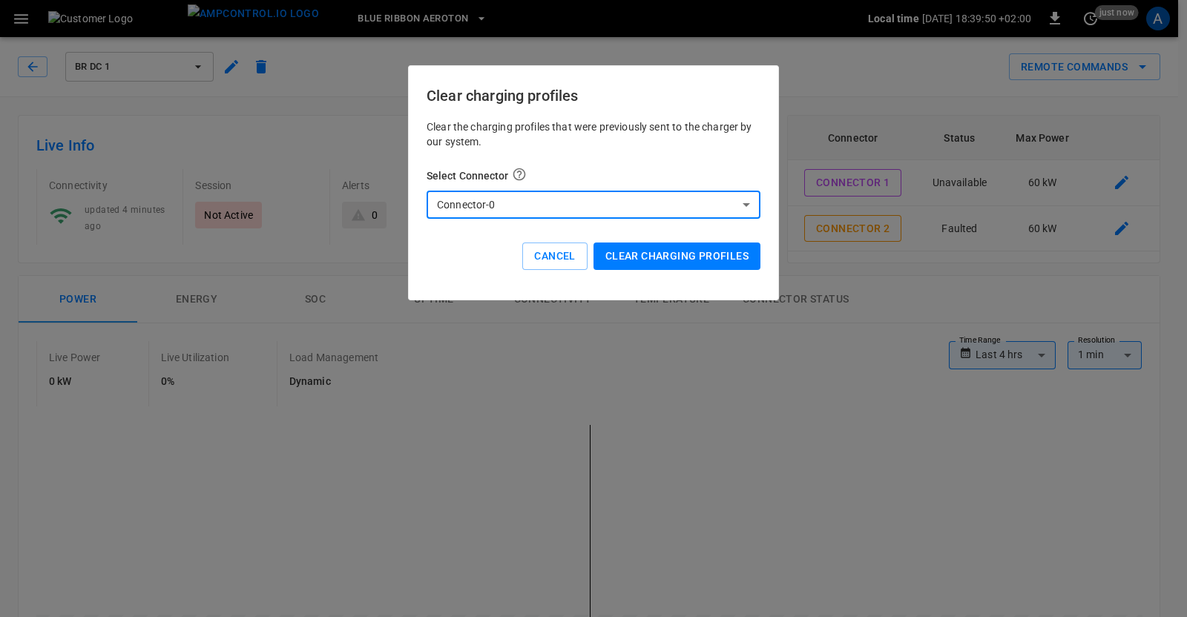
click at [650, 266] on button "Clear charging profiles" at bounding box center [677, 256] width 167 height 27
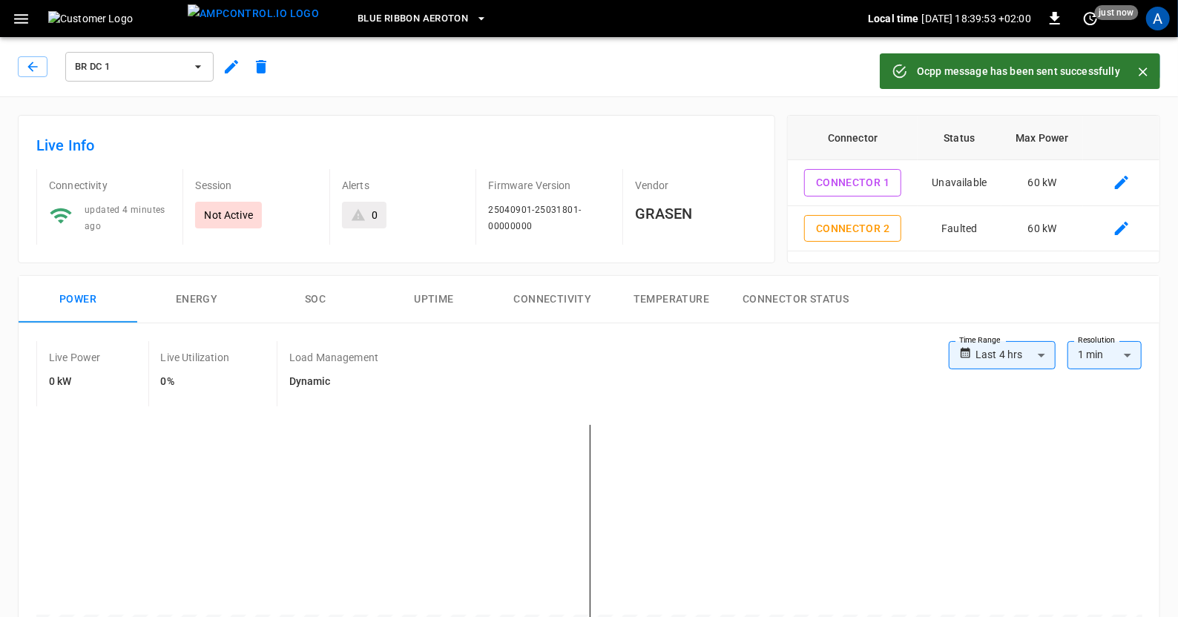
click at [1147, 71] on icon "Close" at bounding box center [1143, 72] width 15 height 15
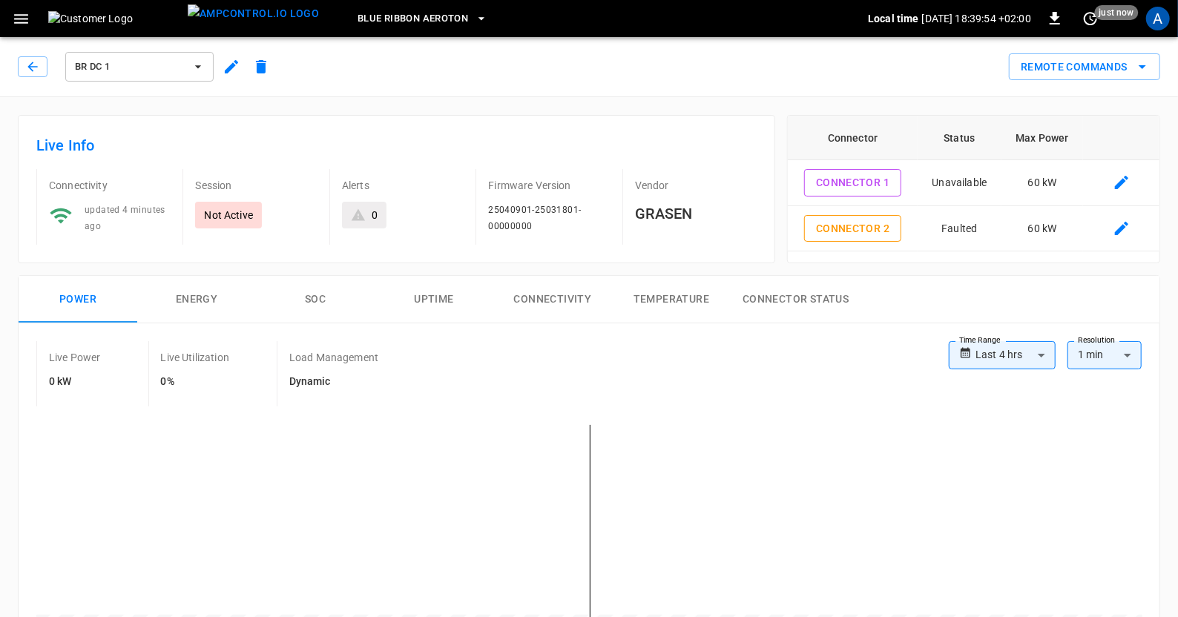
click at [1149, 65] on icon "remote commands options" at bounding box center [1143, 67] width 18 height 18
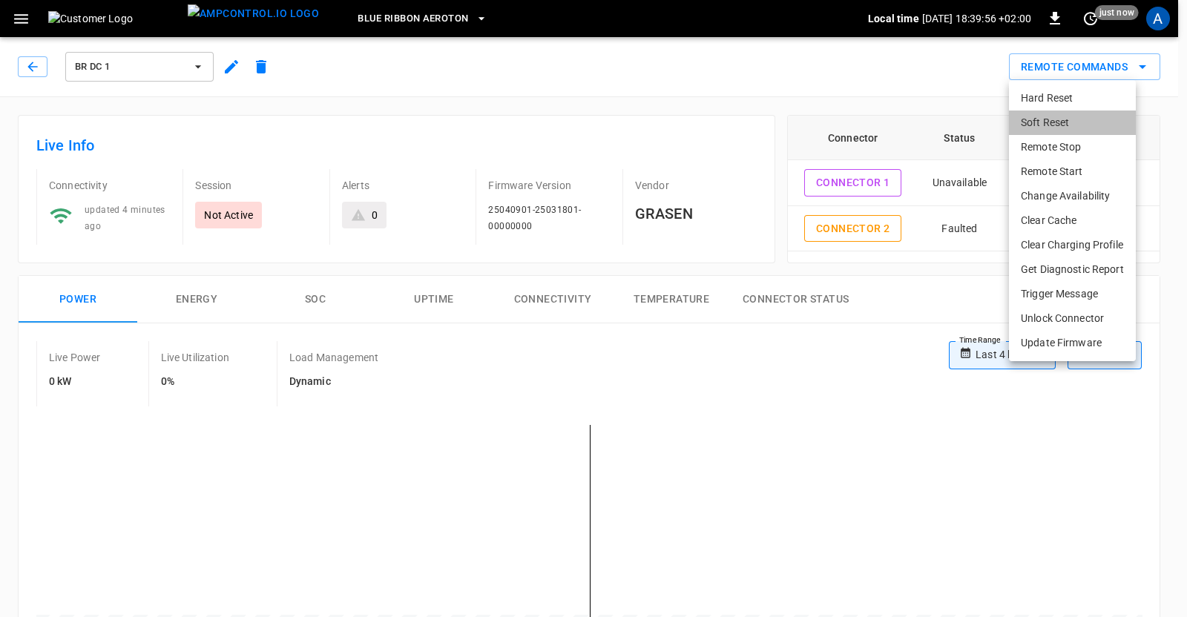
click at [1045, 121] on li "Soft Reset" at bounding box center [1072, 123] width 127 height 24
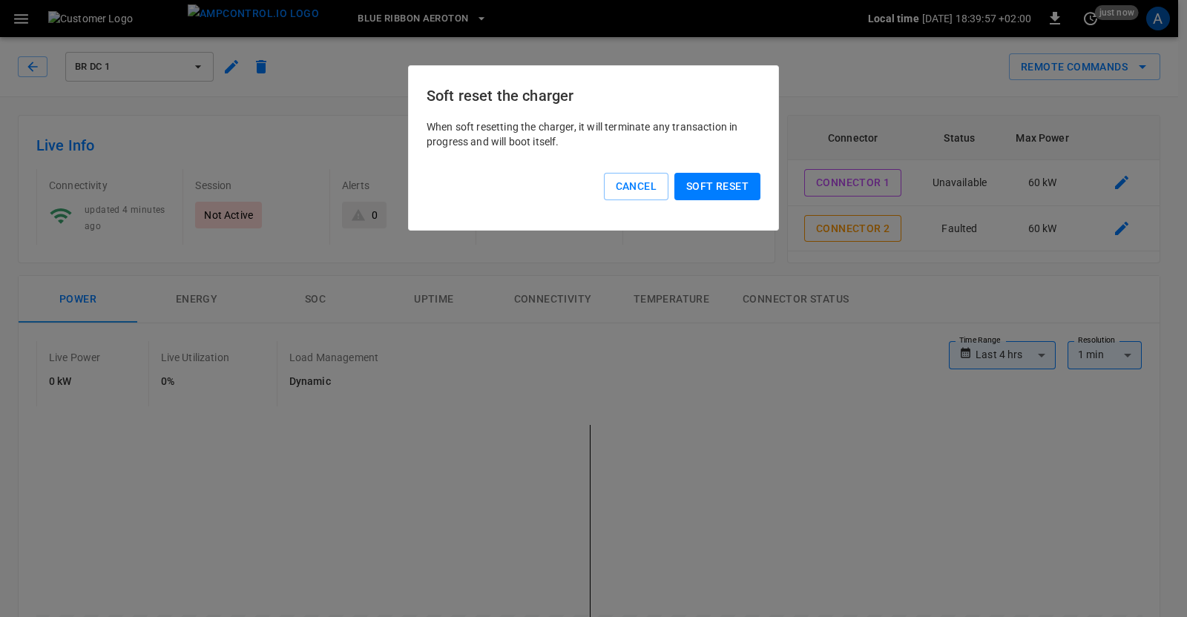
click at [738, 183] on button "Soft reset" at bounding box center [718, 186] width 86 height 27
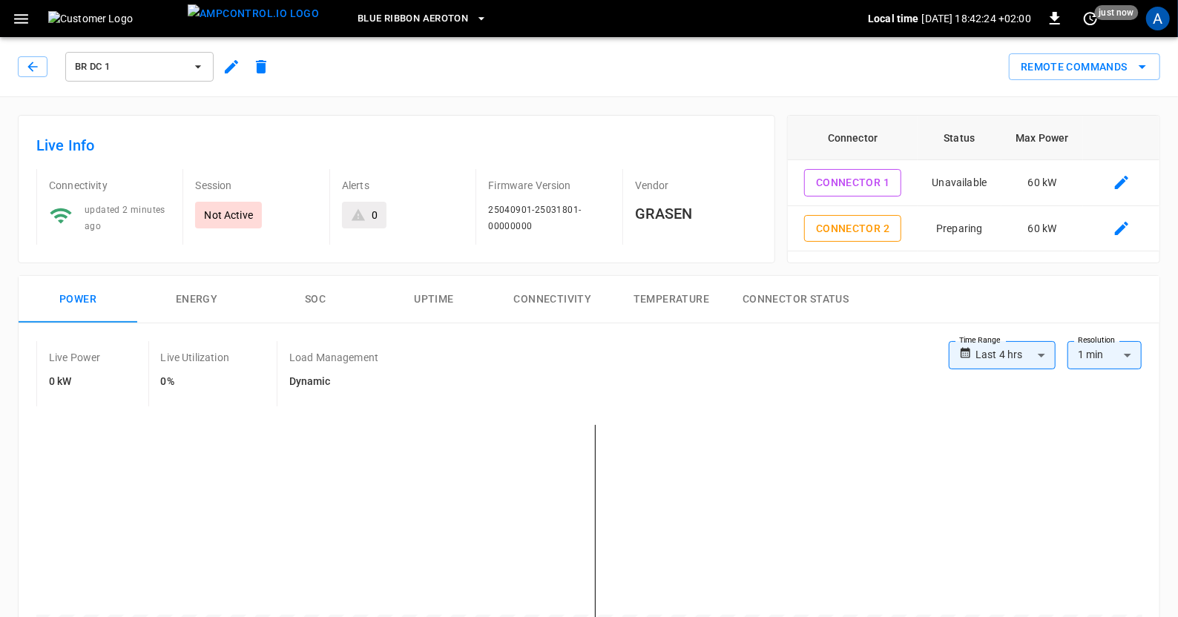
click at [1150, 57] on button "Remote Commands" at bounding box center [1084, 66] width 151 height 27
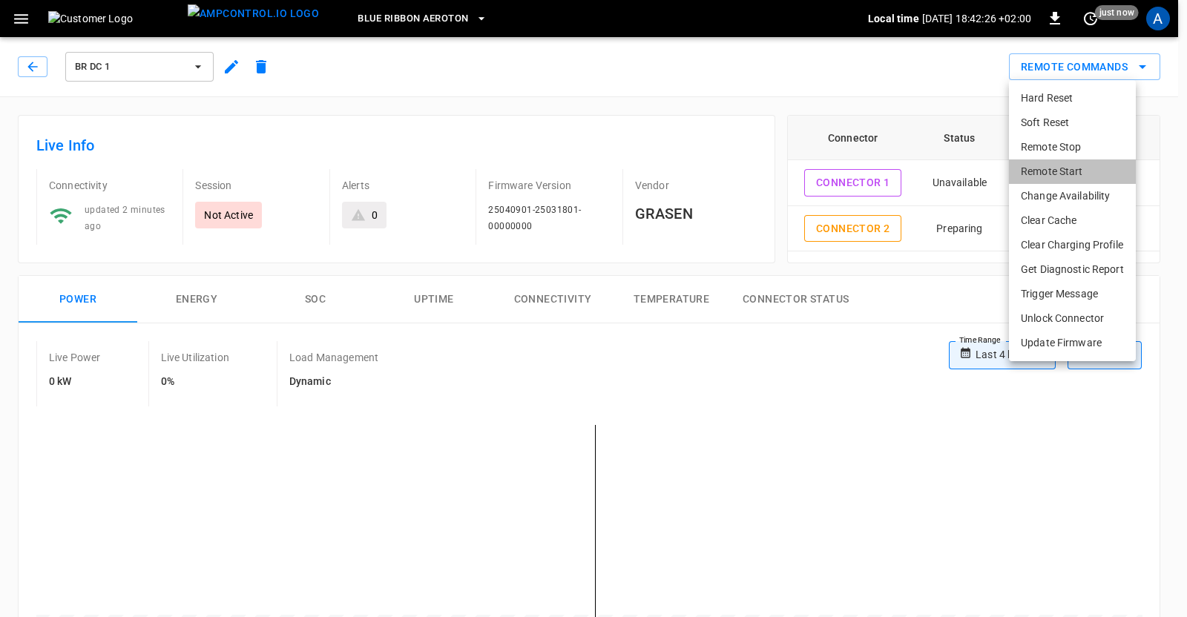
click at [1065, 168] on li "Remote Start" at bounding box center [1072, 172] width 127 height 24
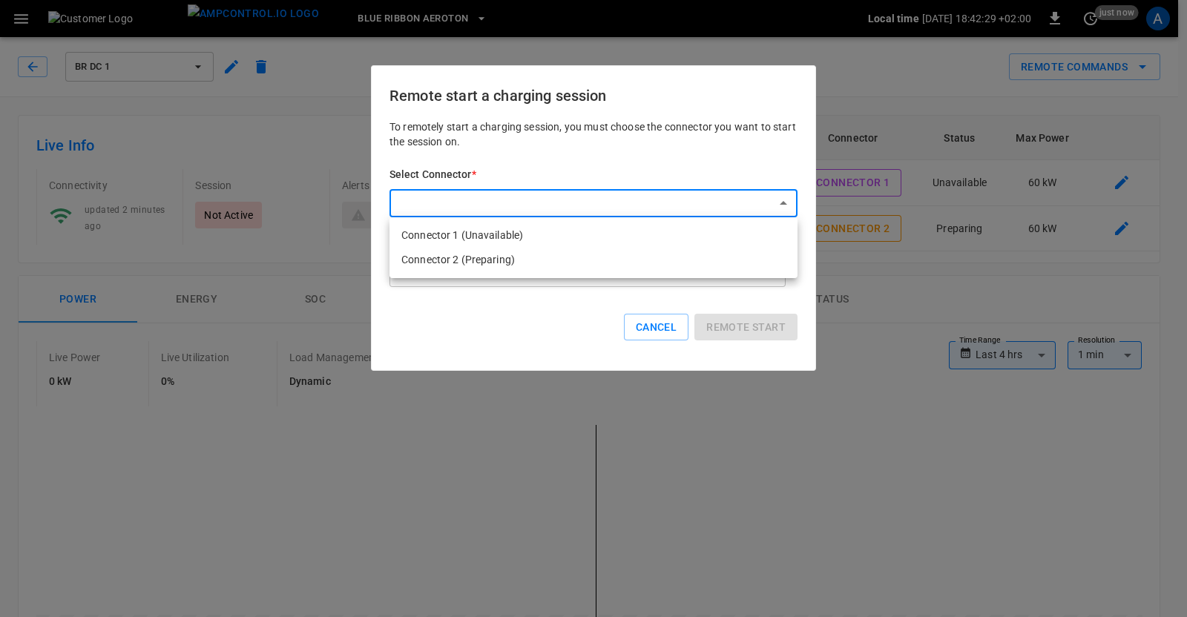
click at [488, 261] on li "Connector 2 (Preparing)" at bounding box center [594, 260] width 408 height 24
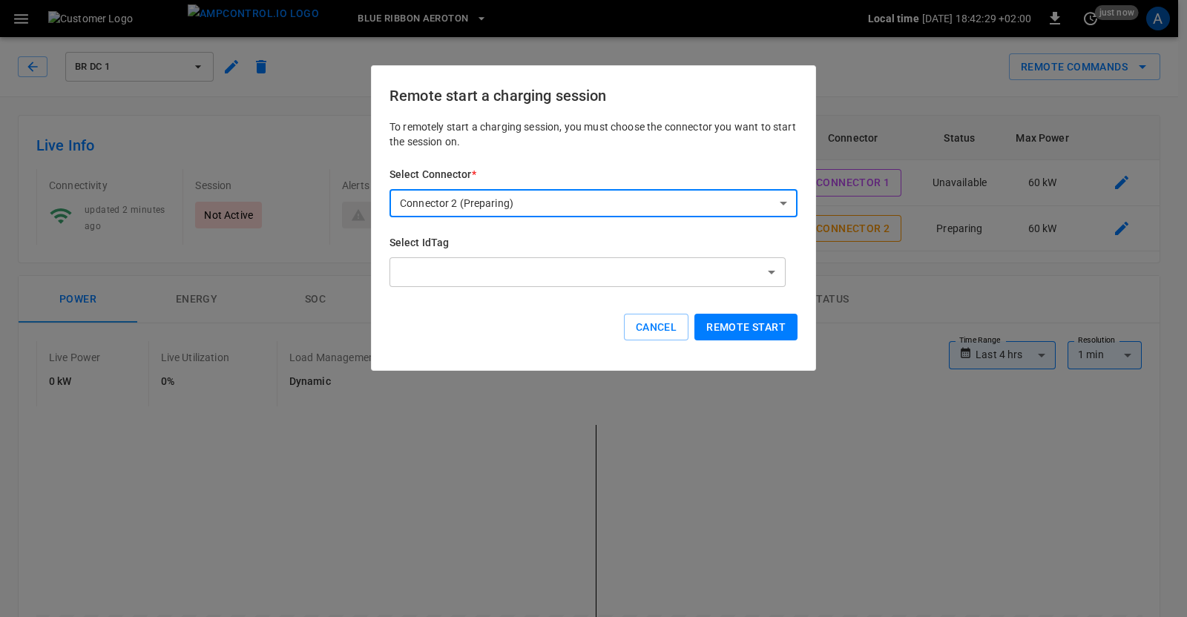
type input "**********"
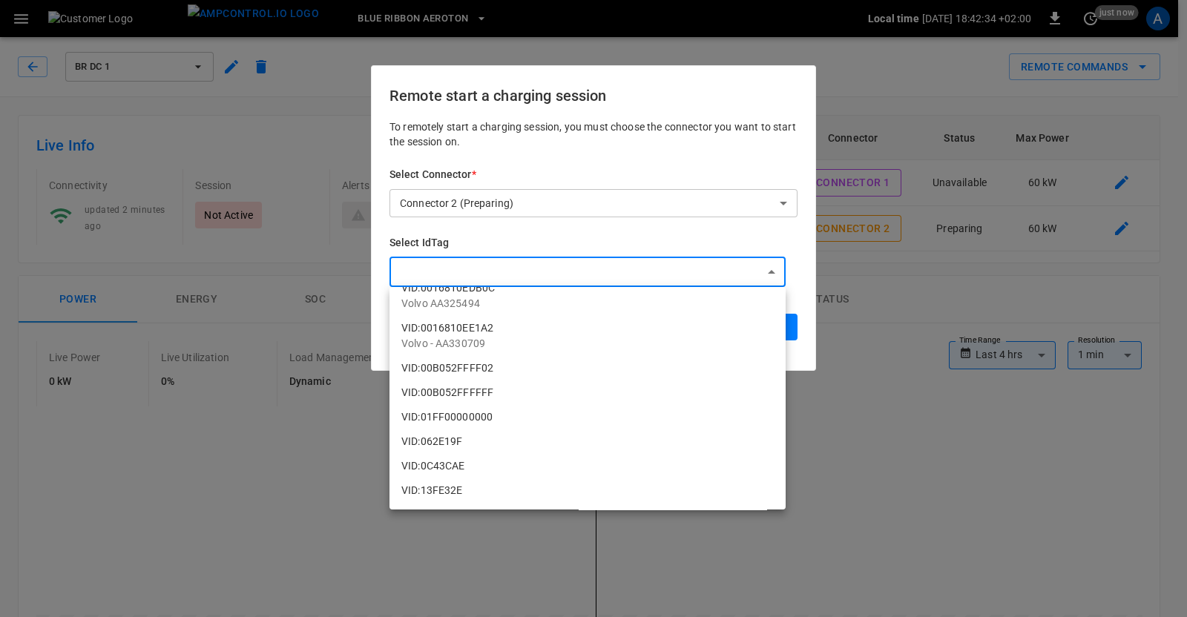
scroll to position [1106, 0]
click at [470, 336] on li "VID:00B052FFFF02" at bounding box center [588, 341] width 396 height 24
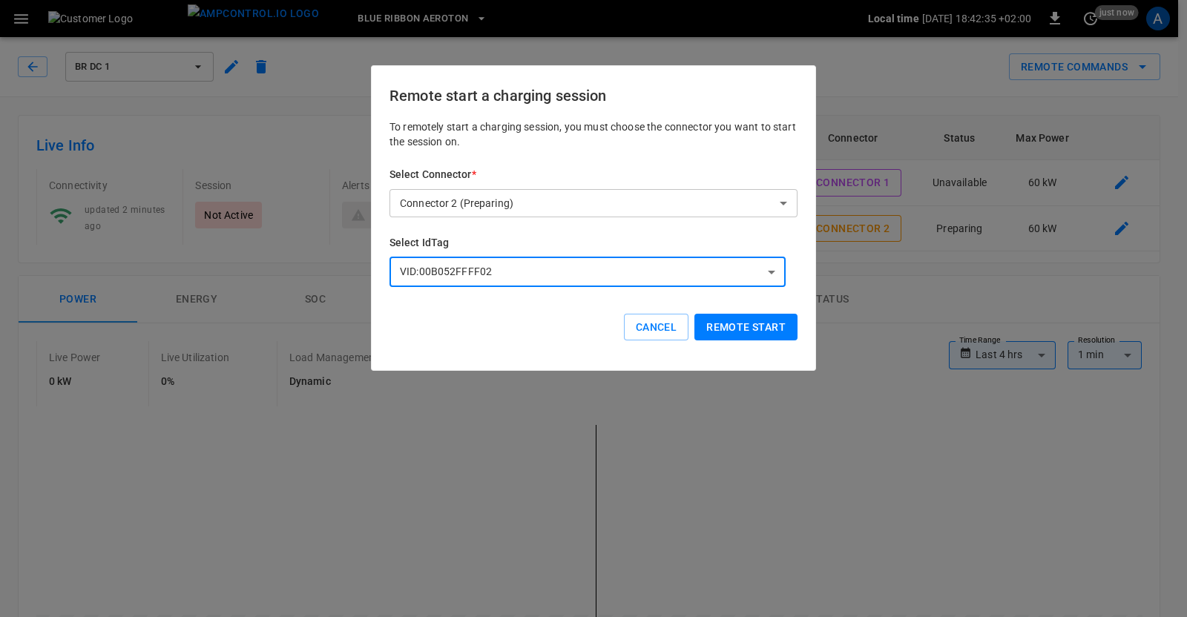
type input "**********"
click at [730, 330] on button "Remote start" at bounding box center [746, 327] width 103 height 27
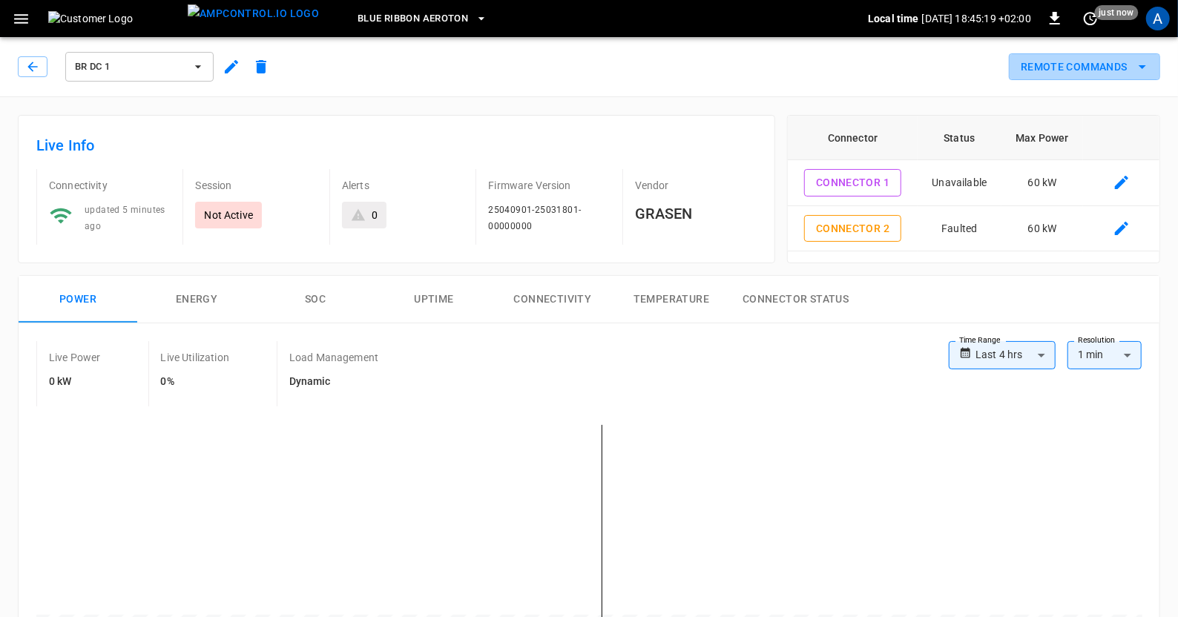
click at [1140, 65] on icon "remote commands options" at bounding box center [1143, 67] width 18 height 18
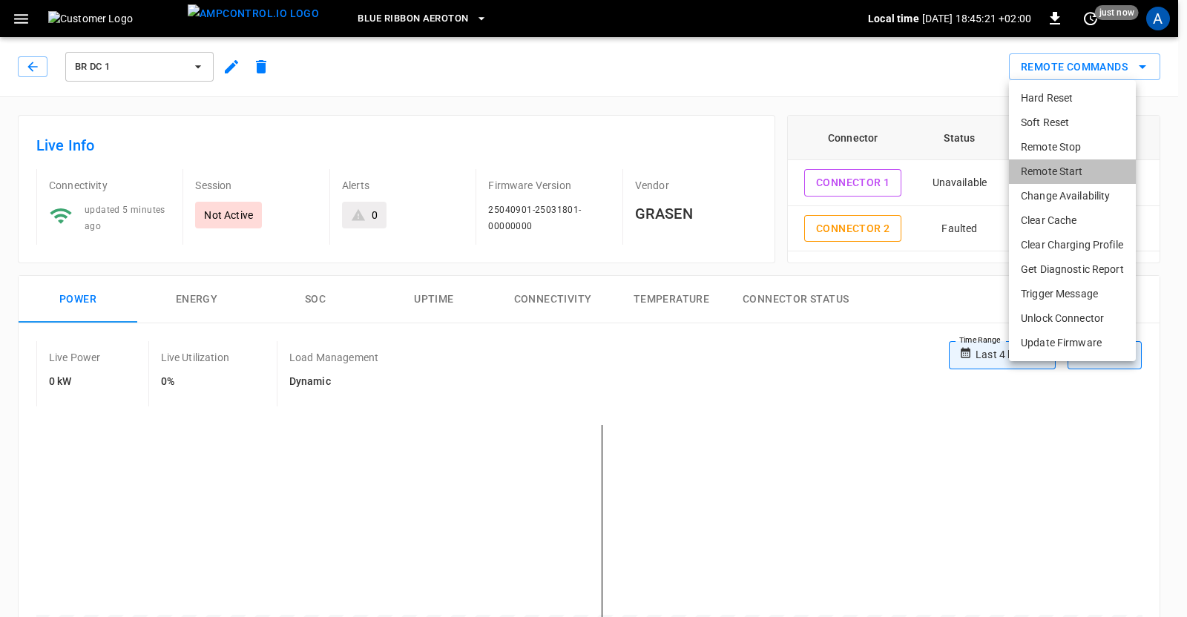
click at [1065, 175] on li "Remote Start" at bounding box center [1072, 172] width 127 height 24
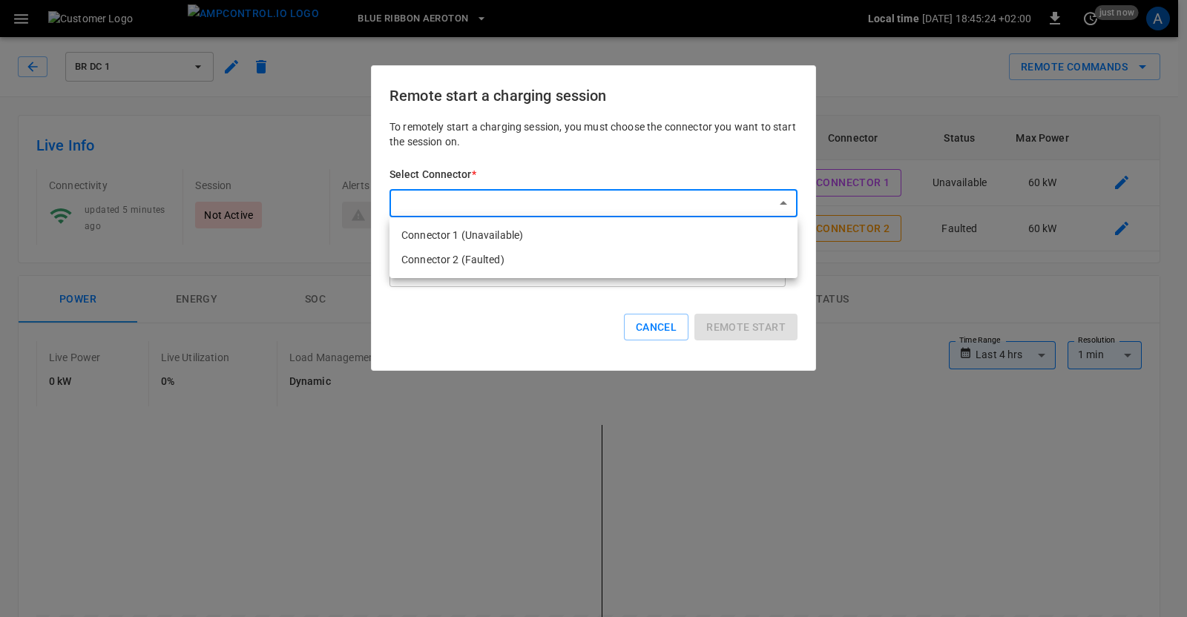
click at [465, 258] on li "Connector 2 (Faulted)" at bounding box center [594, 260] width 408 height 24
type input "**********"
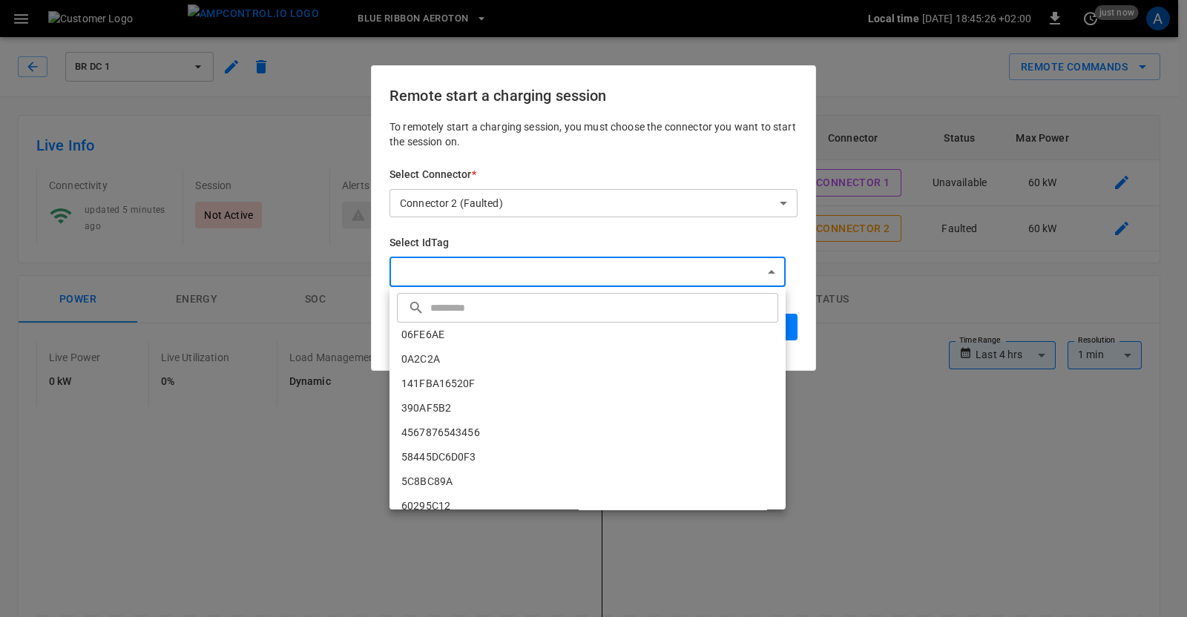
click at [438, 430] on li "VID:00B052FFFF02" at bounding box center [588, 436] width 396 height 24
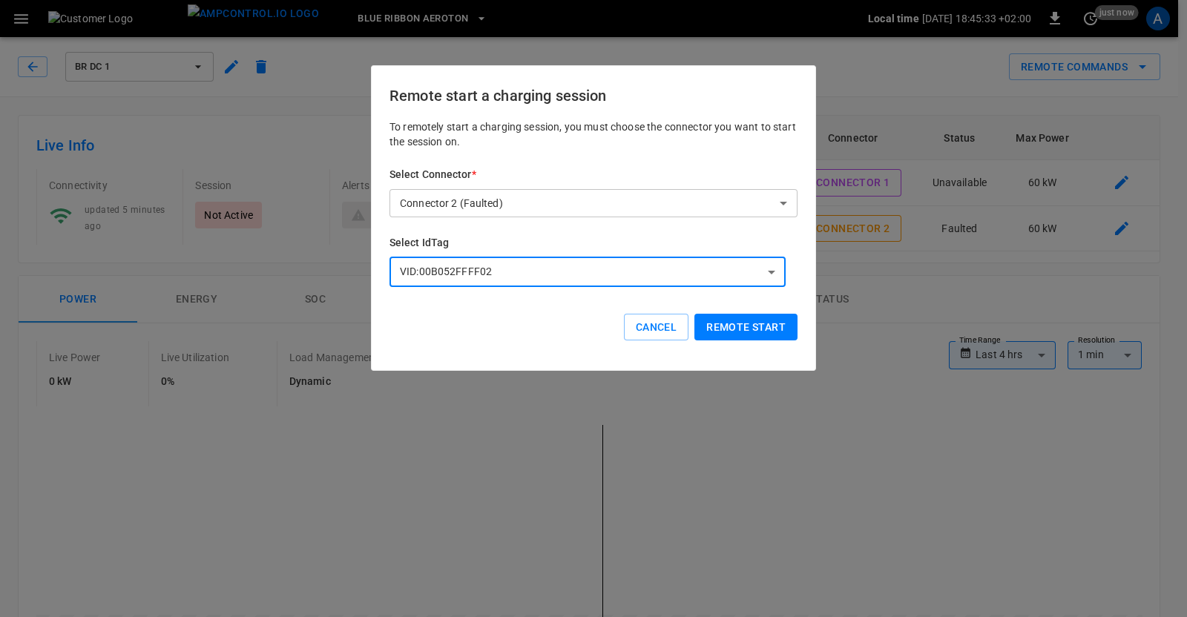
type input "**********"
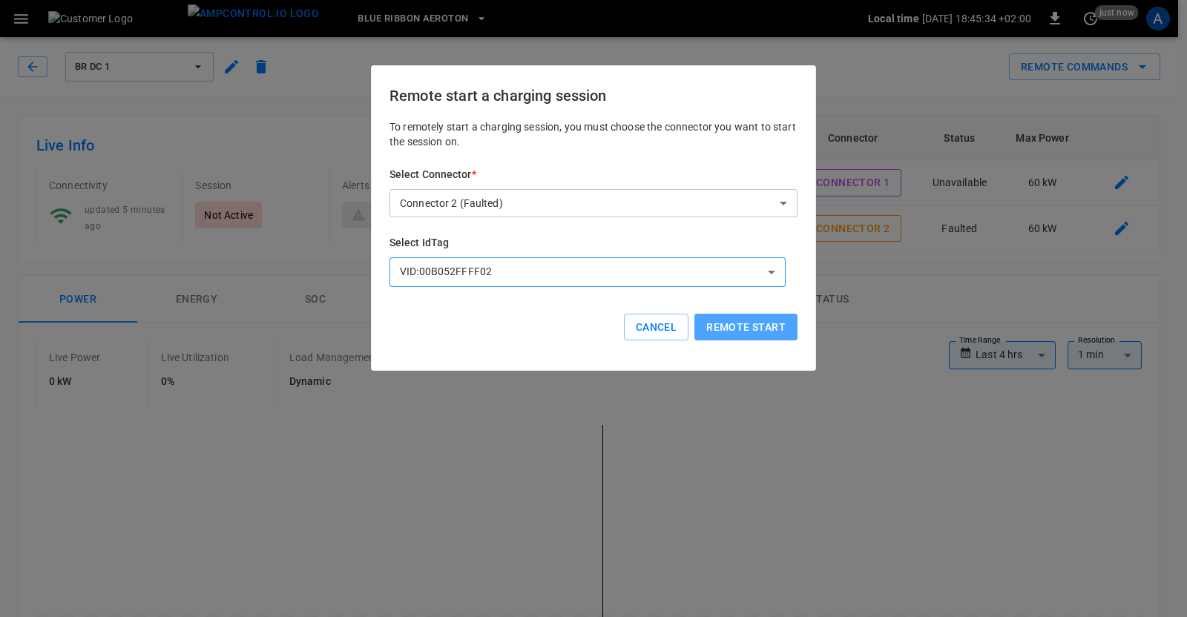
click at [735, 322] on button "Remote start" at bounding box center [746, 327] width 103 height 27
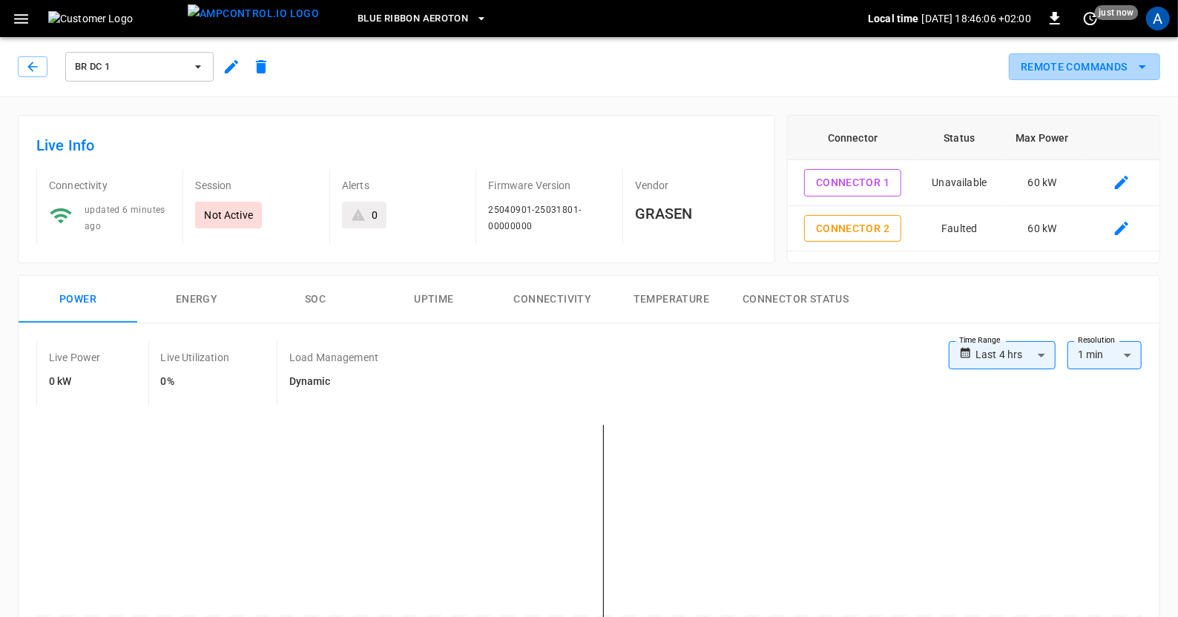
click at [1149, 65] on icon "remote commands options" at bounding box center [1143, 67] width 18 height 18
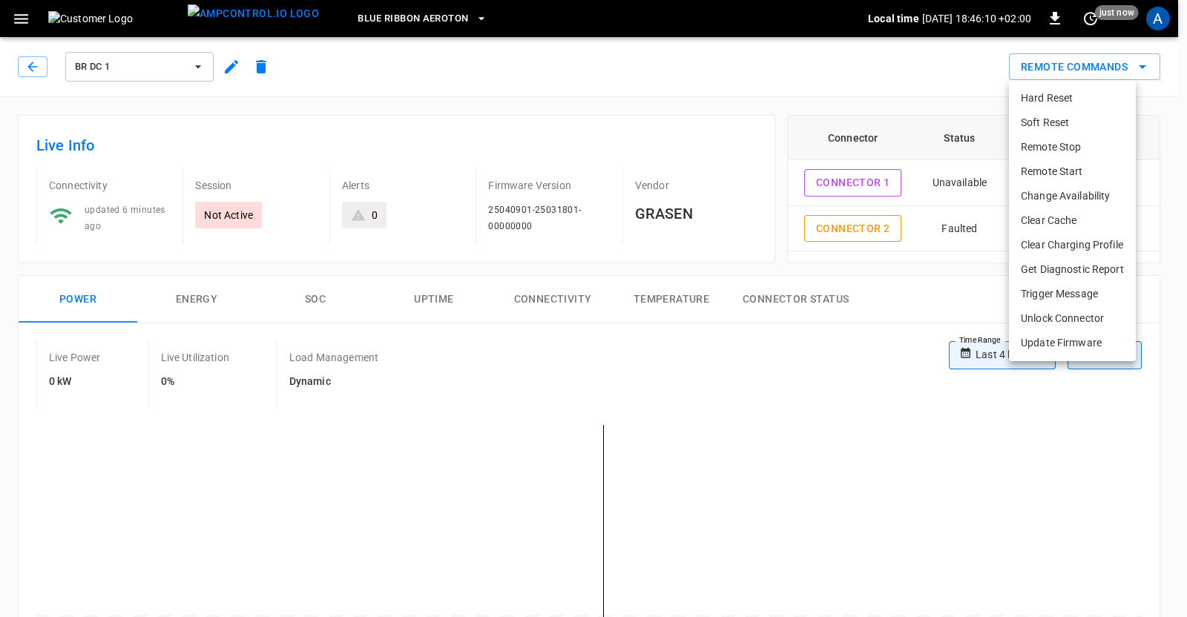
click at [1034, 169] on li "Remote Start" at bounding box center [1072, 172] width 127 height 24
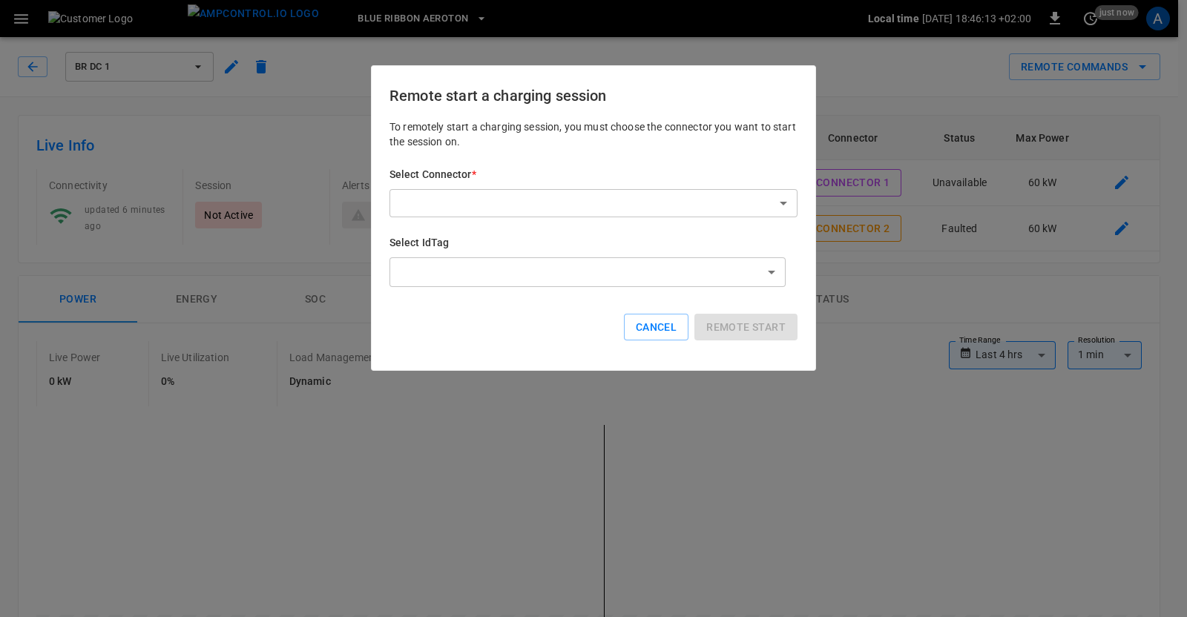
click at [665, 324] on button "Cancel" at bounding box center [656, 327] width 65 height 27
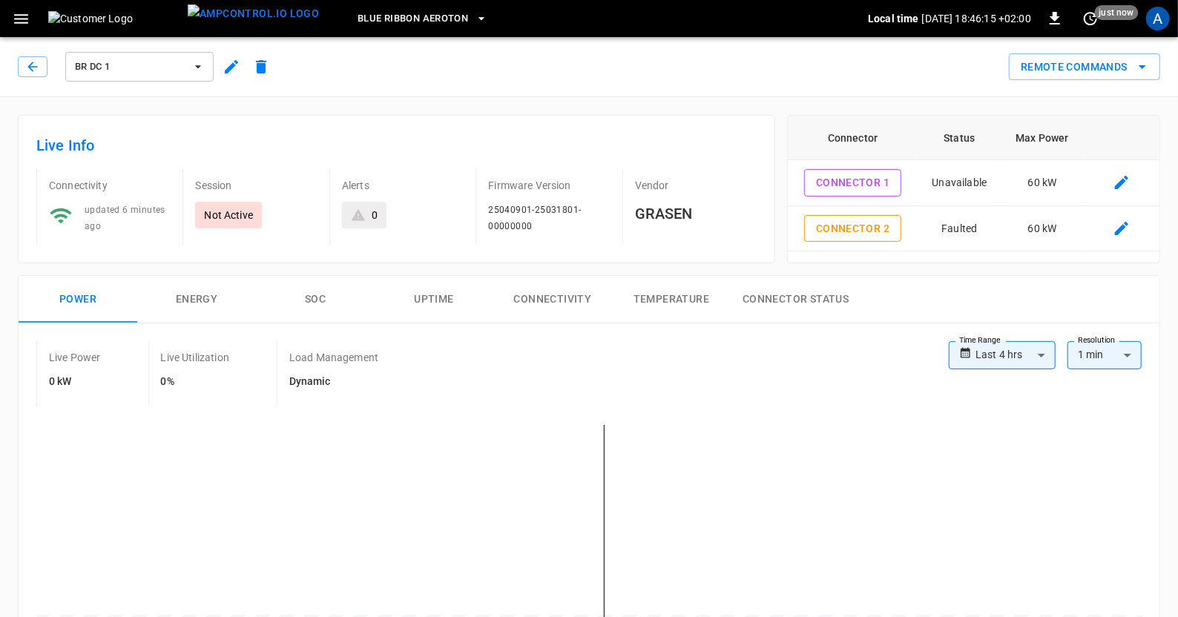
click at [1136, 57] on button "Remote Commands" at bounding box center [1084, 66] width 151 height 27
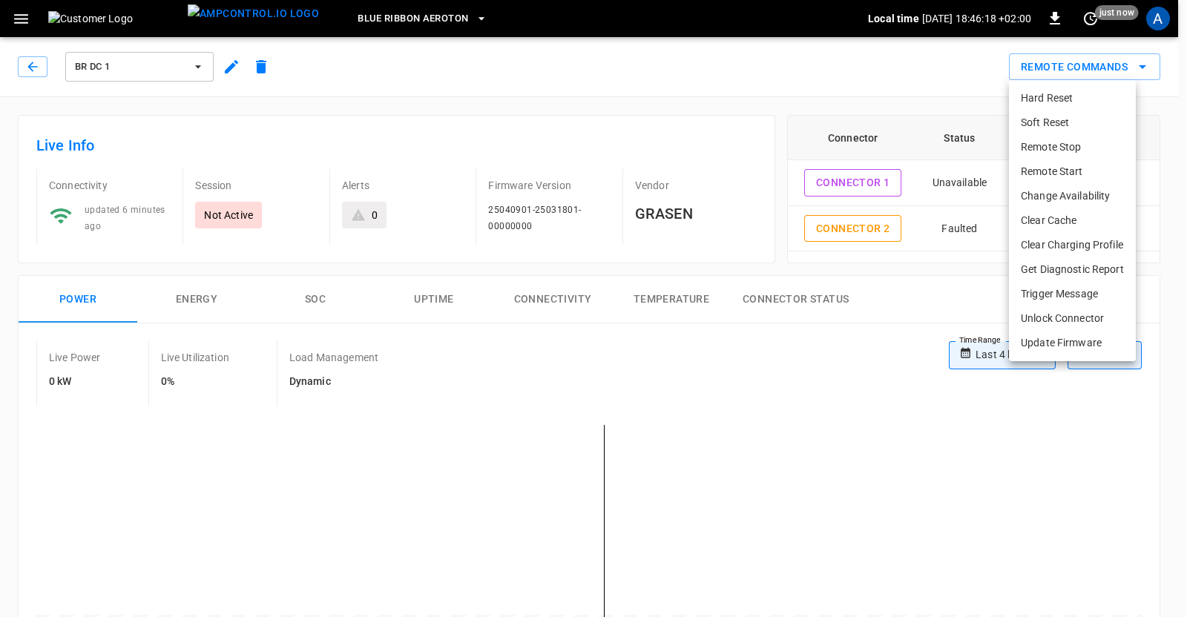
click at [1060, 122] on li "Soft Reset" at bounding box center [1072, 123] width 127 height 24
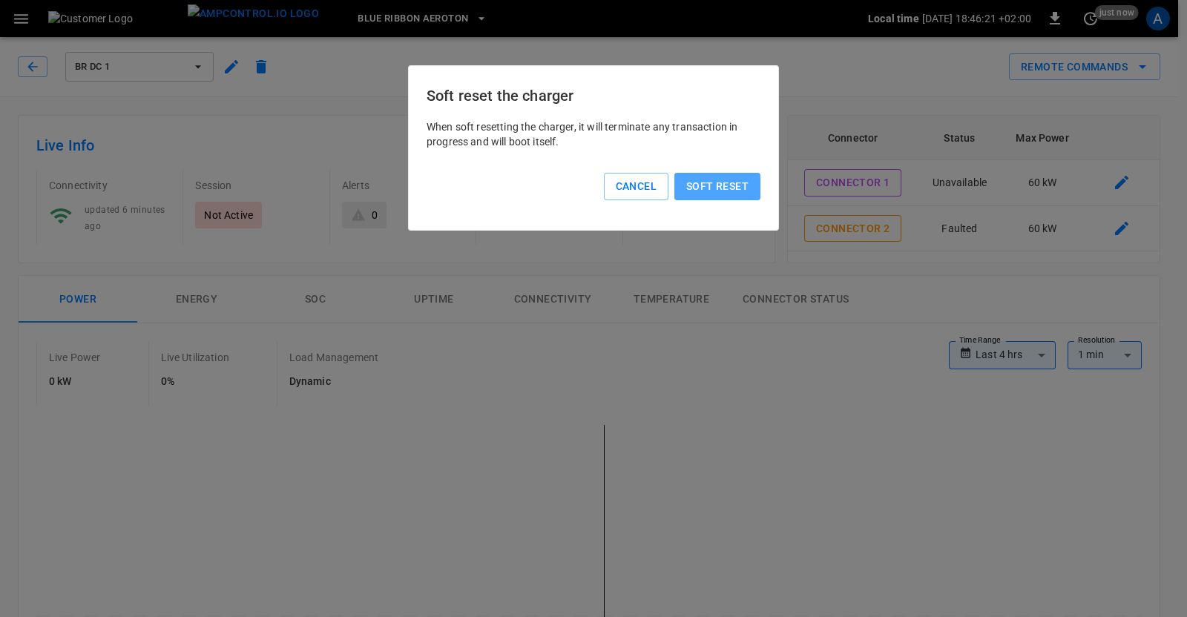
click at [700, 188] on button "Soft reset" at bounding box center [718, 186] width 86 height 27
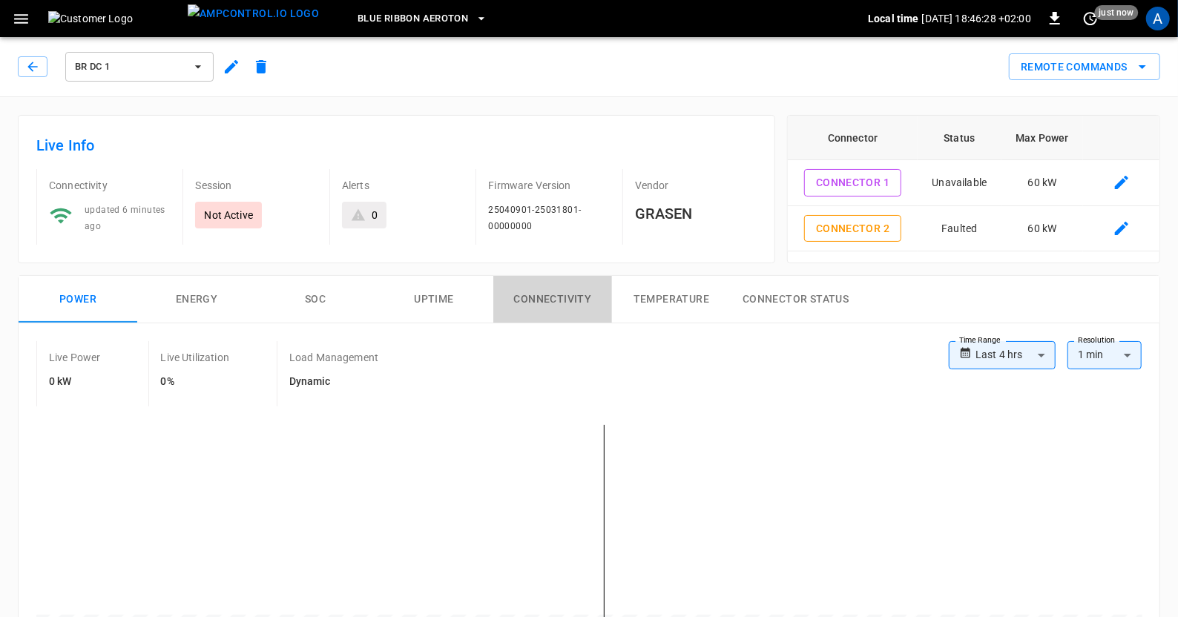
click at [500, 276] on button "Connectivity" at bounding box center [552, 299] width 119 height 47
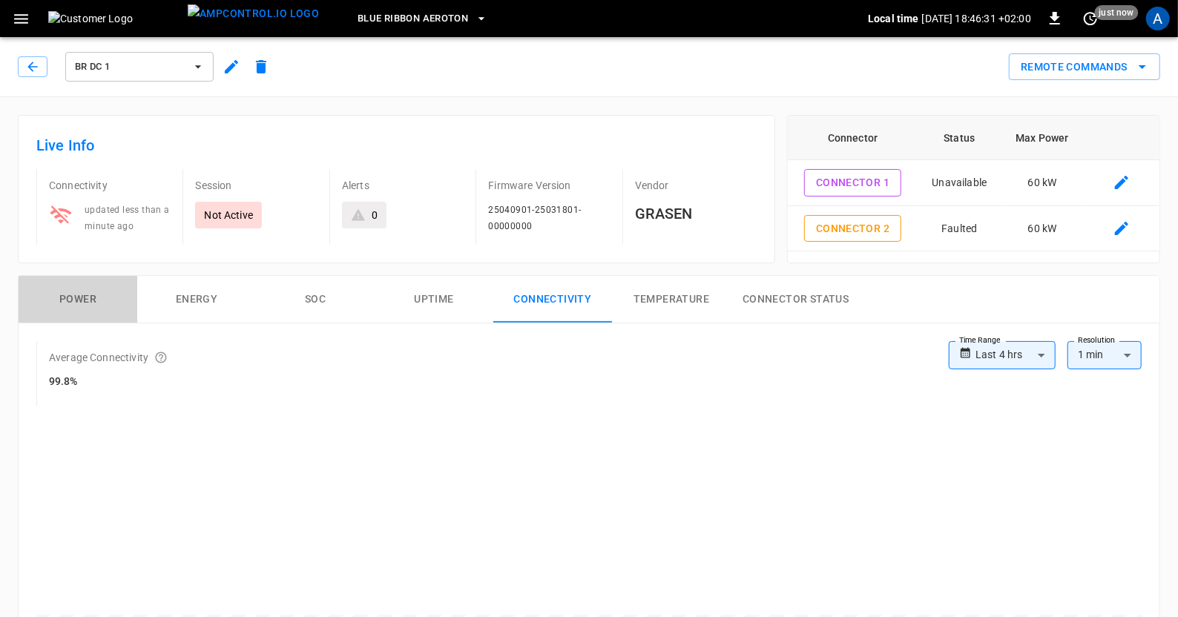
click at [85, 297] on button "Power" at bounding box center [78, 299] width 119 height 47
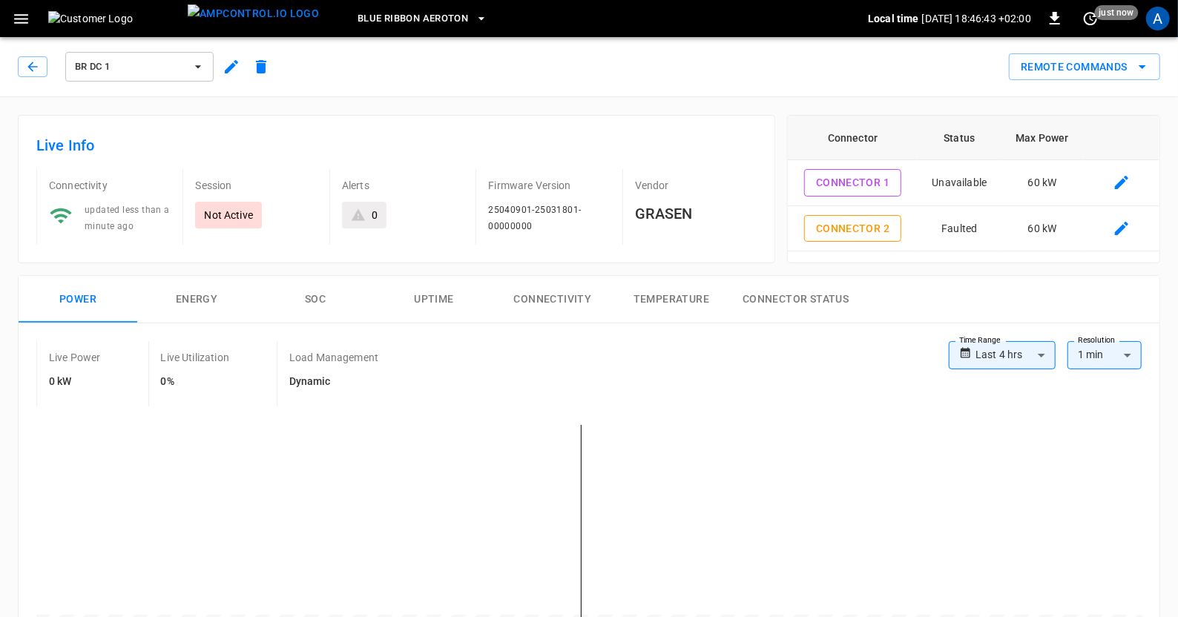
click at [1151, 62] on icon "remote commands options" at bounding box center [1143, 67] width 18 height 18
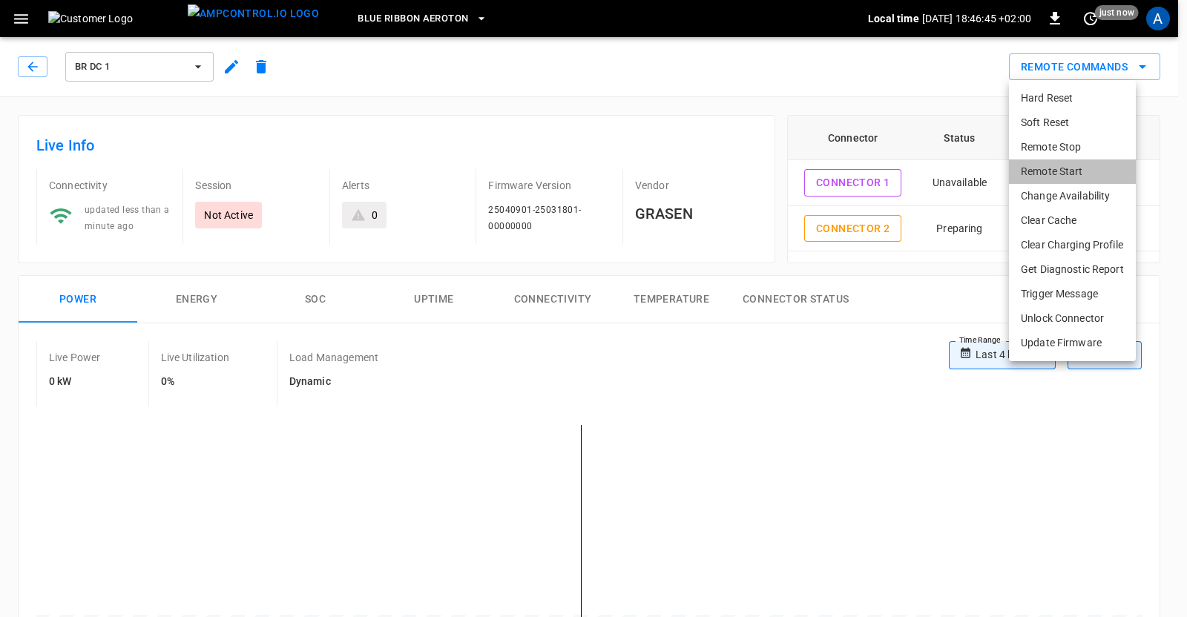
click at [1054, 172] on li "Remote Start" at bounding box center [1072, 172] width 127 height 24
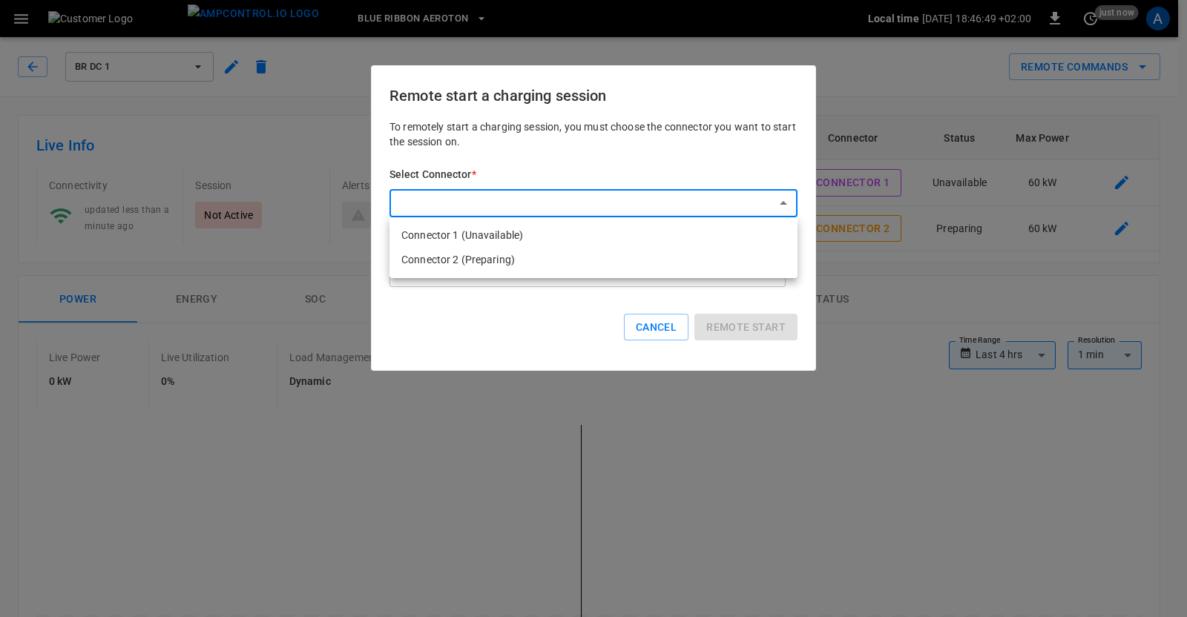
click at [461, 255] on li "Connector 2 (Preparing)" at bounding box center [594, 260] width 408 height 24
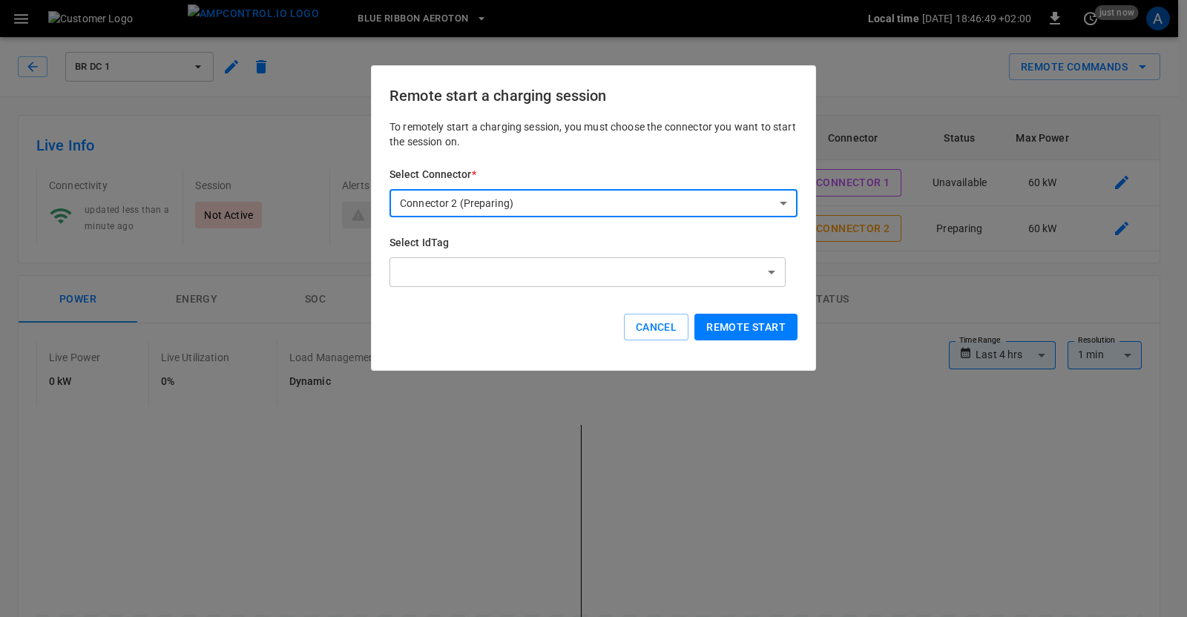
type input "**********"
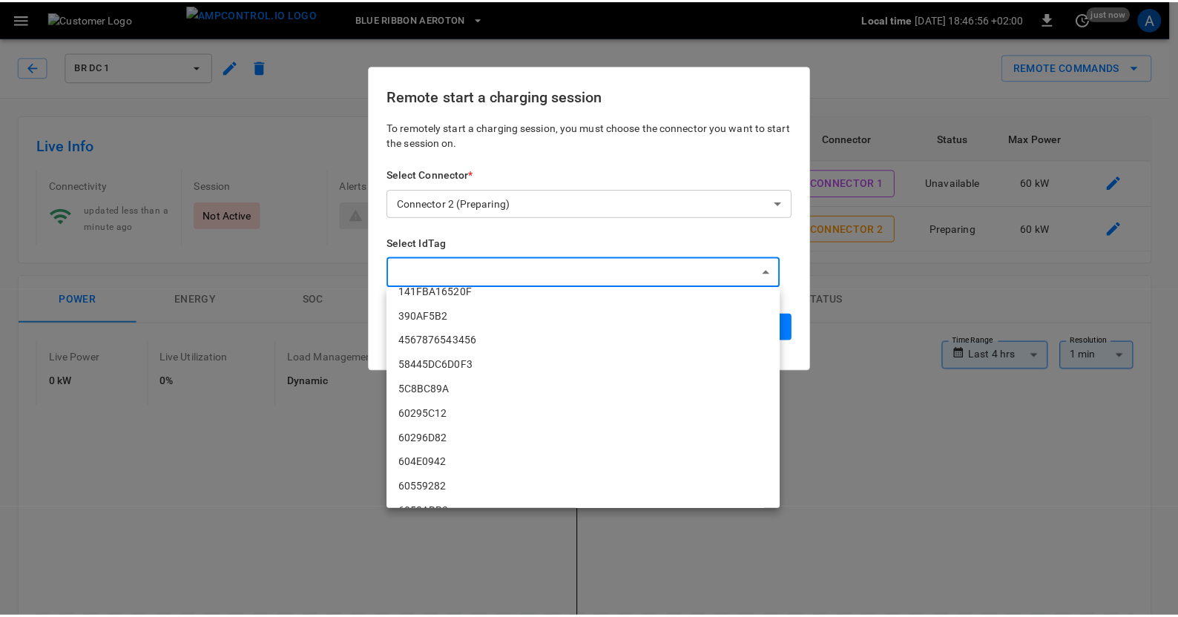
scroll to position [102, 0]
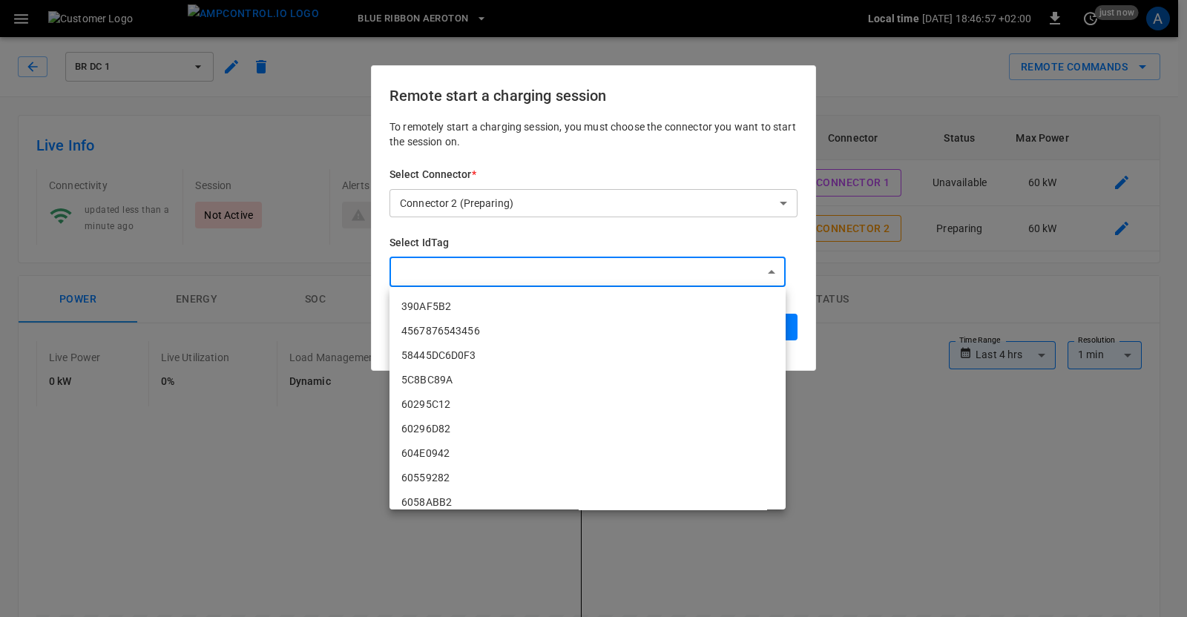
click at [436, 424] on li "60296D82" at bounding box center [588, 429] width 396 height 24
type input "********"
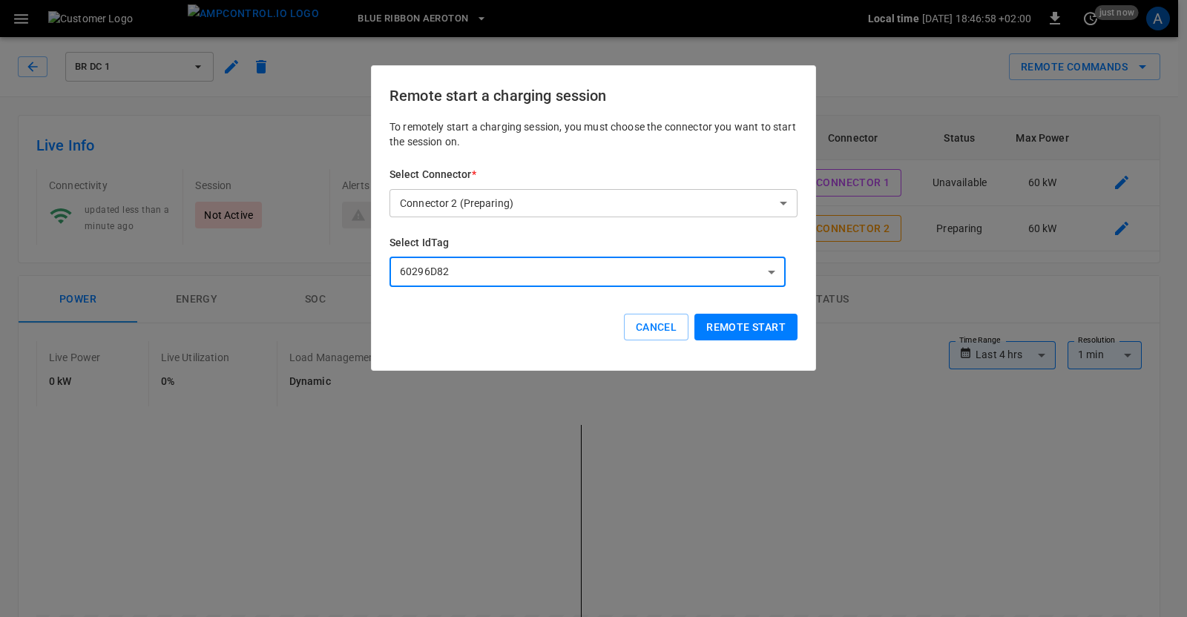
click at [746, 329] on button "Remote start" at bounding box center [746, 327] width 103 height 27
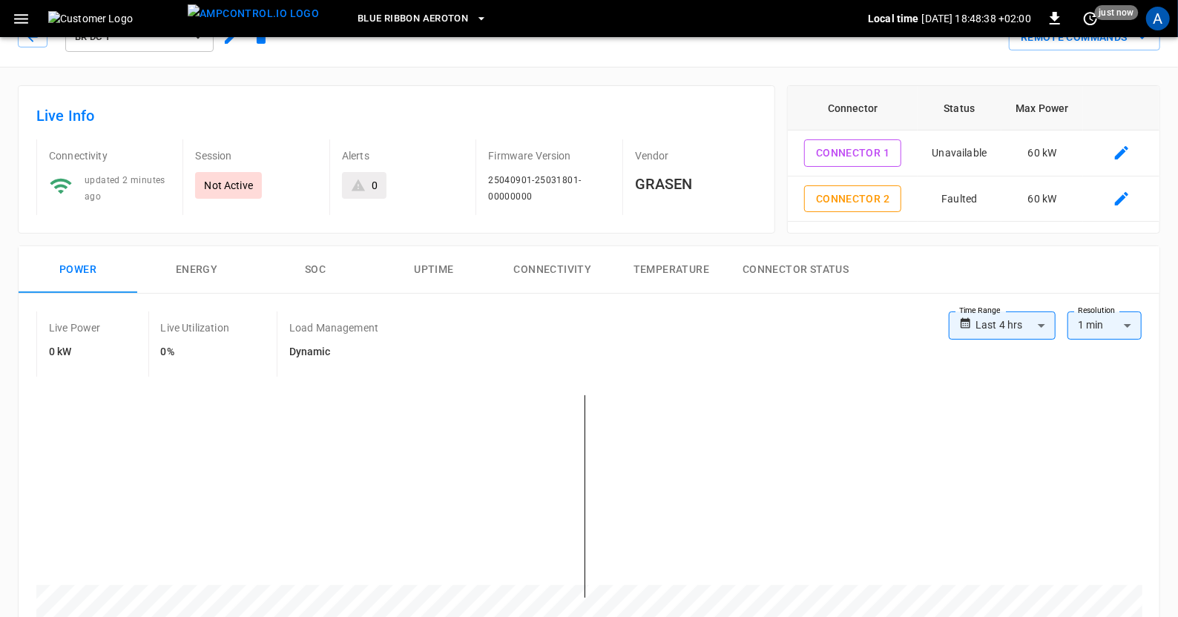
scroll to position [0, 0]
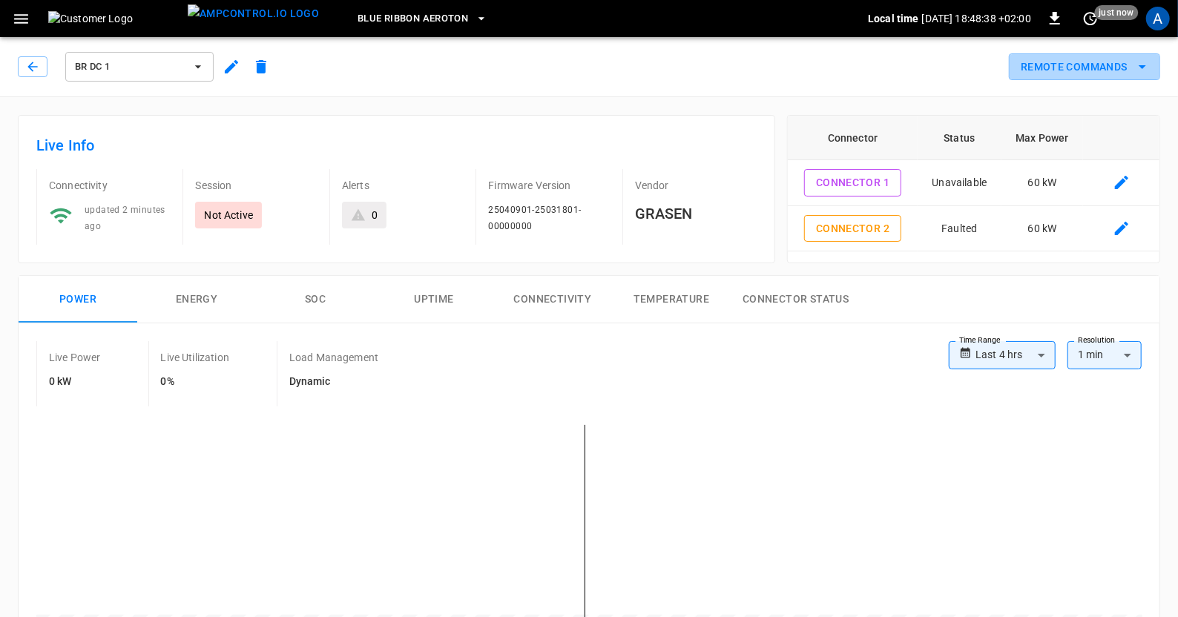
click at [1132, 65] on button "Remote Commands" at bounding box center [1084, 66] width 151 height 27
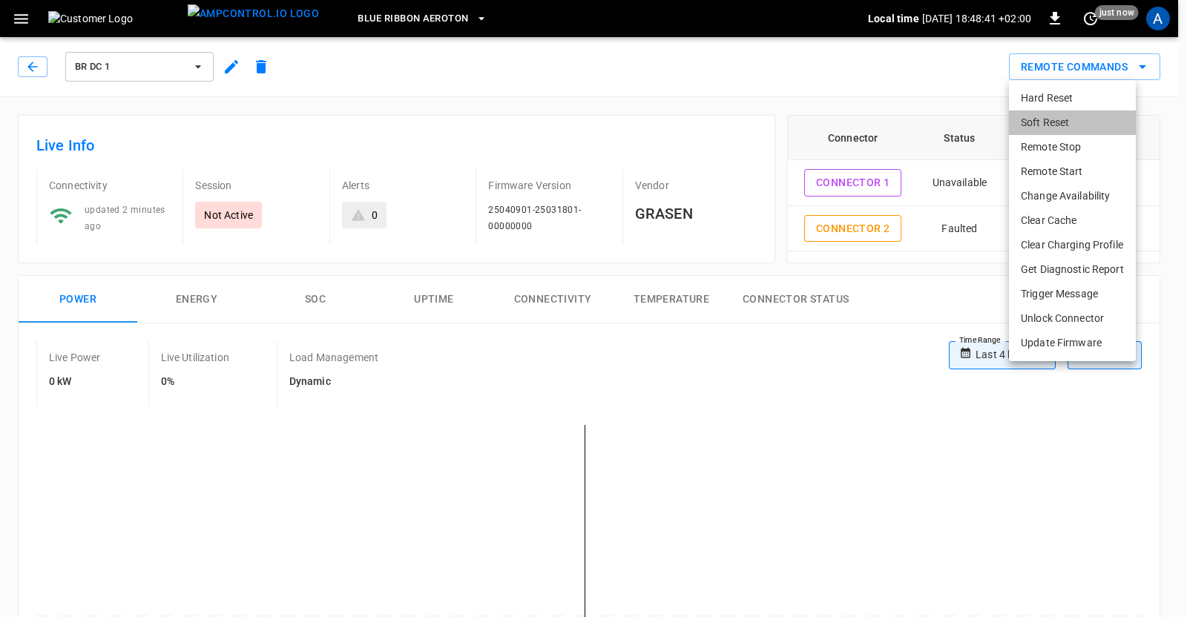
click at [1052, 121] on li "Soft Reset" at bounding box center [1072, 123] width 127 height 24
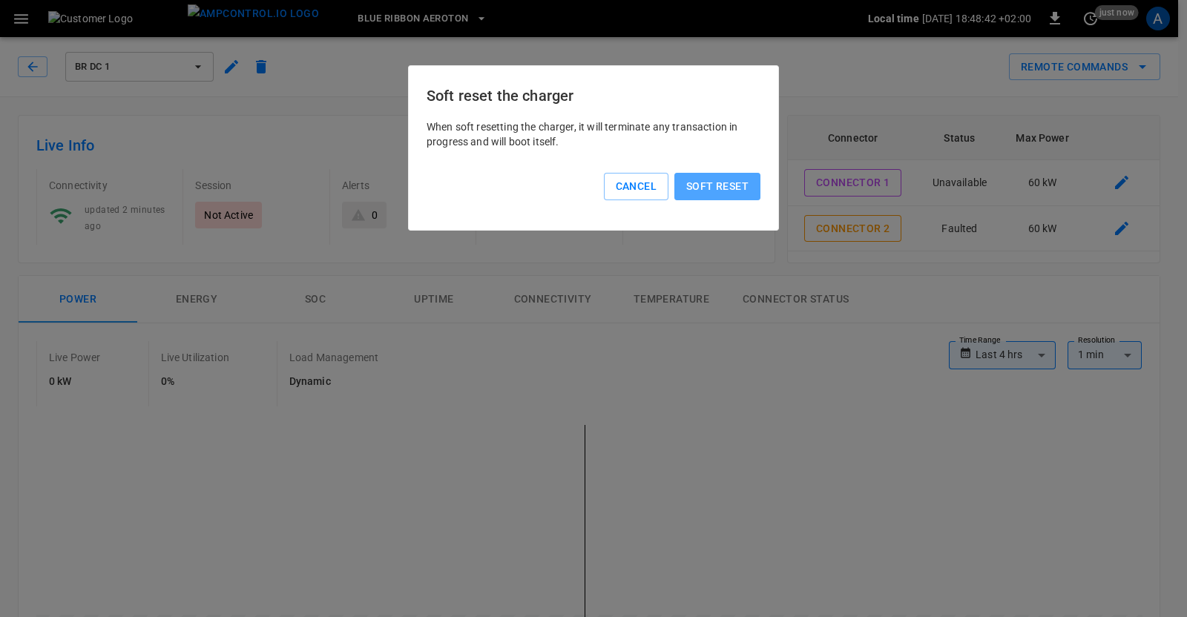
click at [737, 189] on button "Soft reset" at bounding box center [718, 186] width 86 height 27
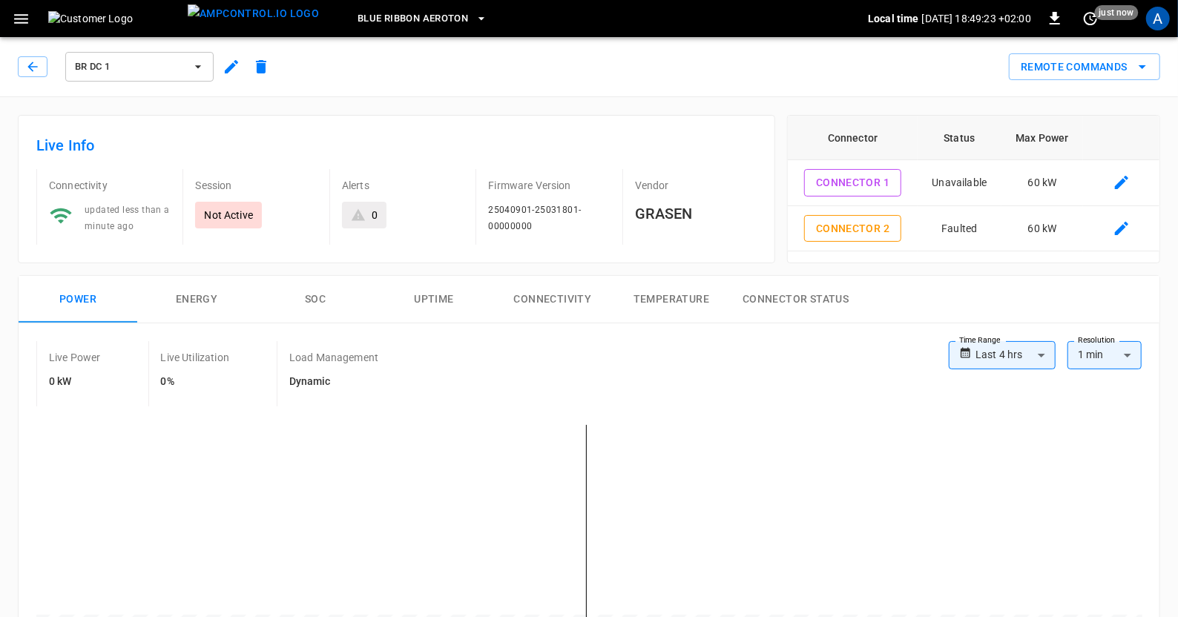
click at [1145, 65] on icon "remote commands options" at bounding box center [1142, 67] width 7 height 4
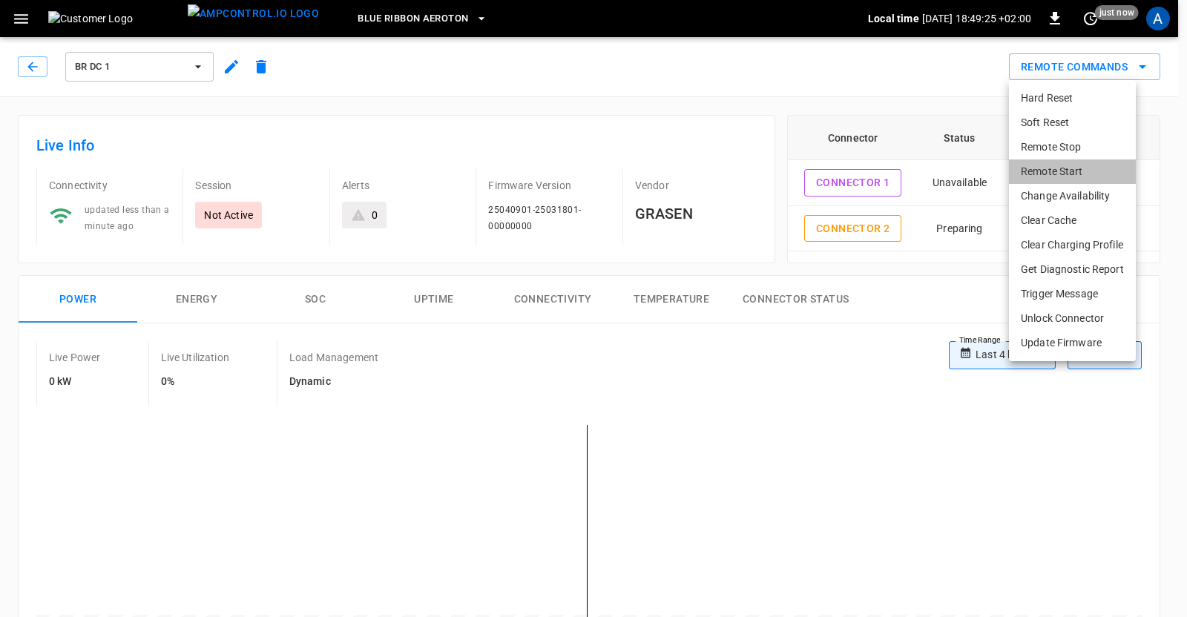
click at [1058, 168] on li "Remote Start" at bounding box center [1072, 172] width 127 height 24
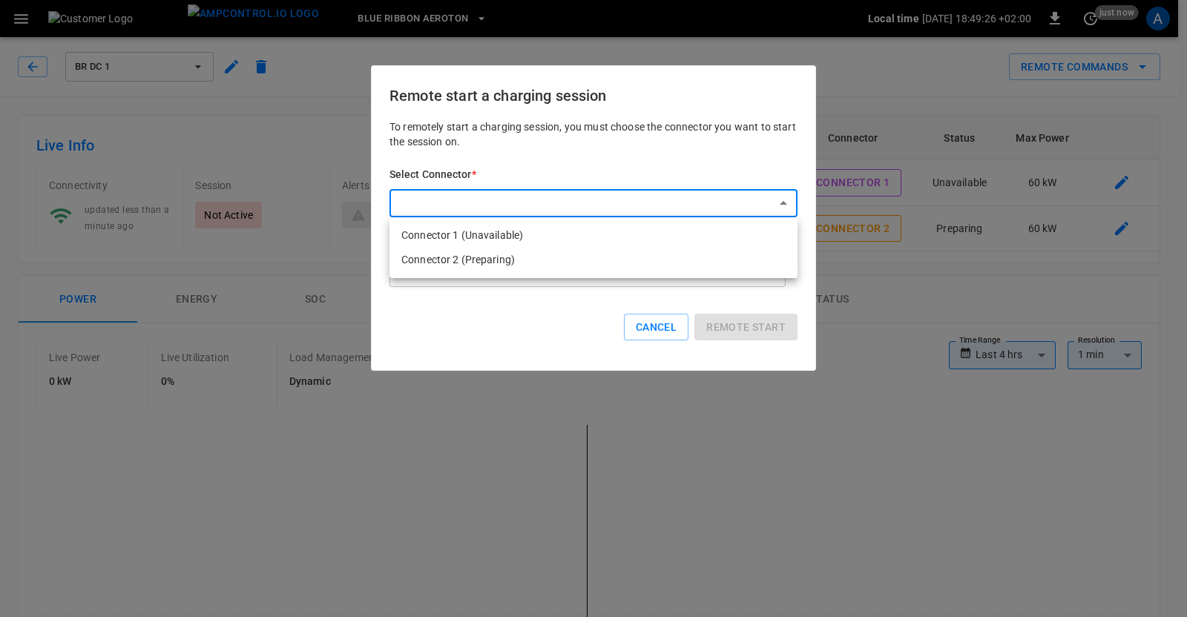
click at [539, 261] on li "Connector 2 (Preparing)" at bounding box center [594, 260] width 408 height 24
type input "**********"
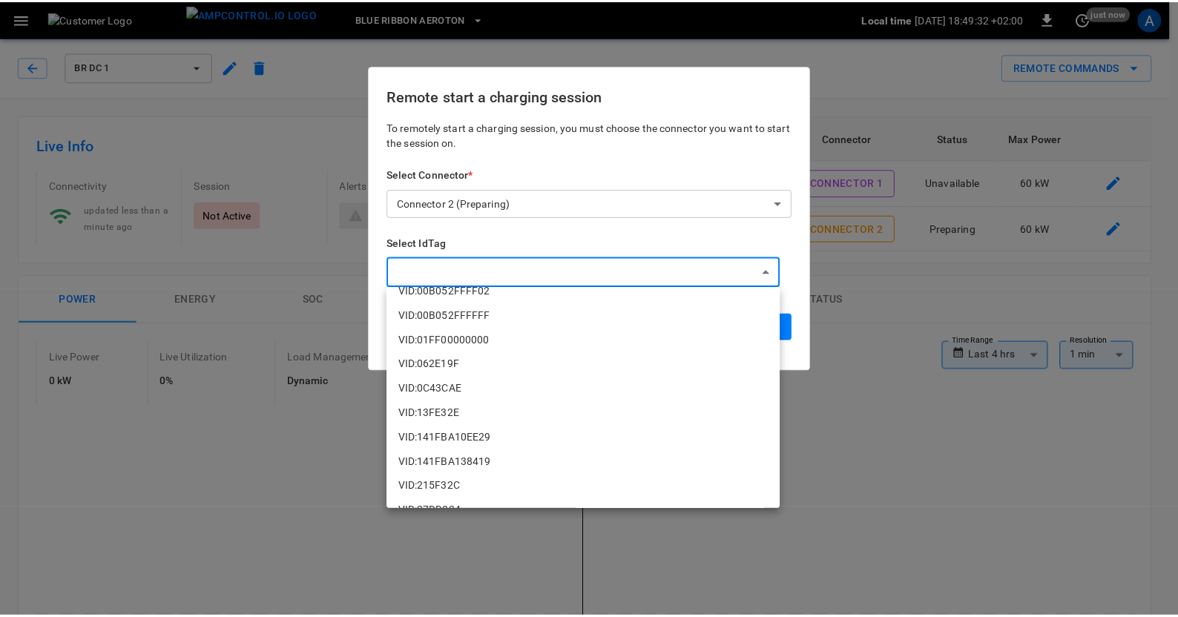
scroll to position [1125, 0]
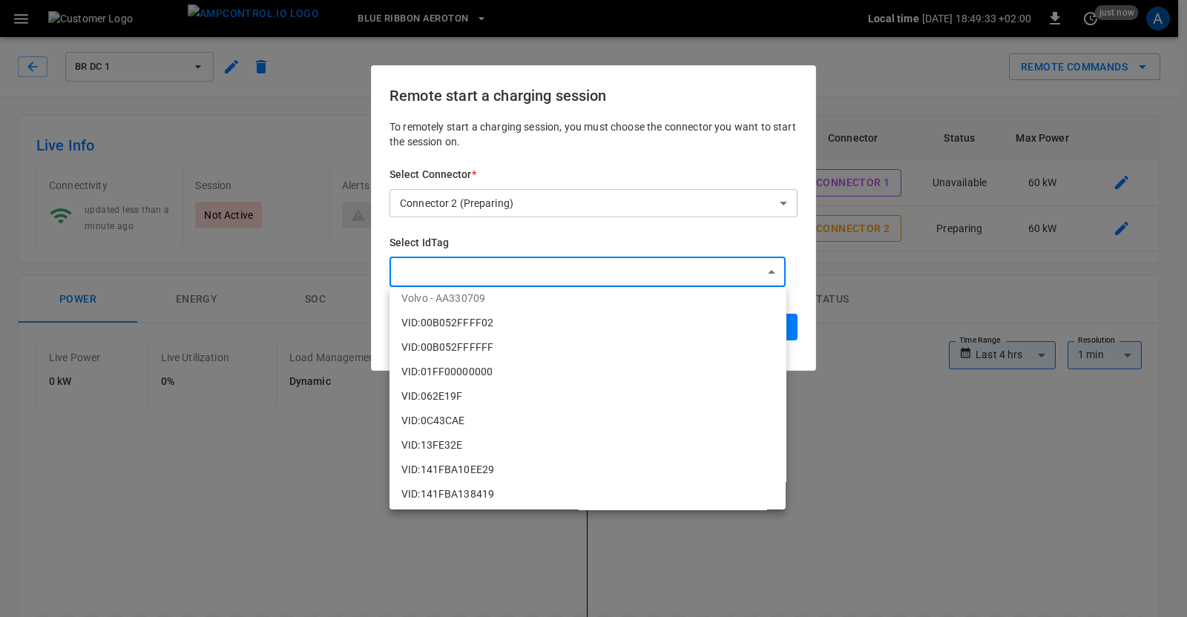
click at [424, 319] on li "VID:00B052FFFF02" at bounding box center [588, 323] width 396 height 24
type input "**********"
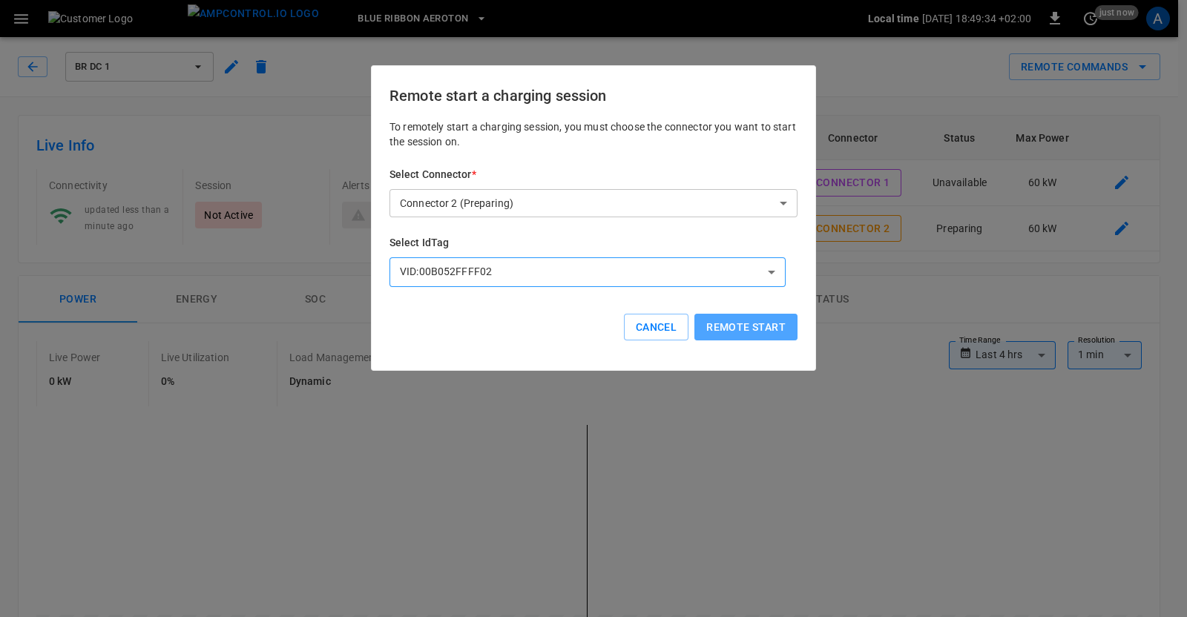
click at [774, 335] on button "Remote start" at bounding box center [746, 327] width 103 height 27
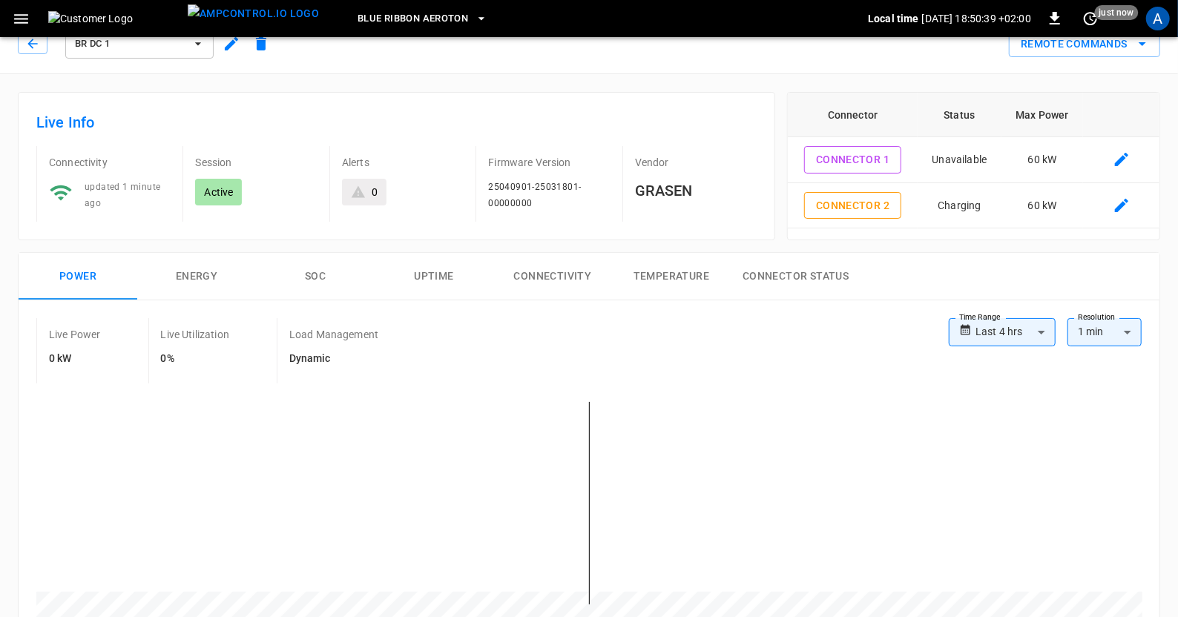
scroll to position [7, 0]
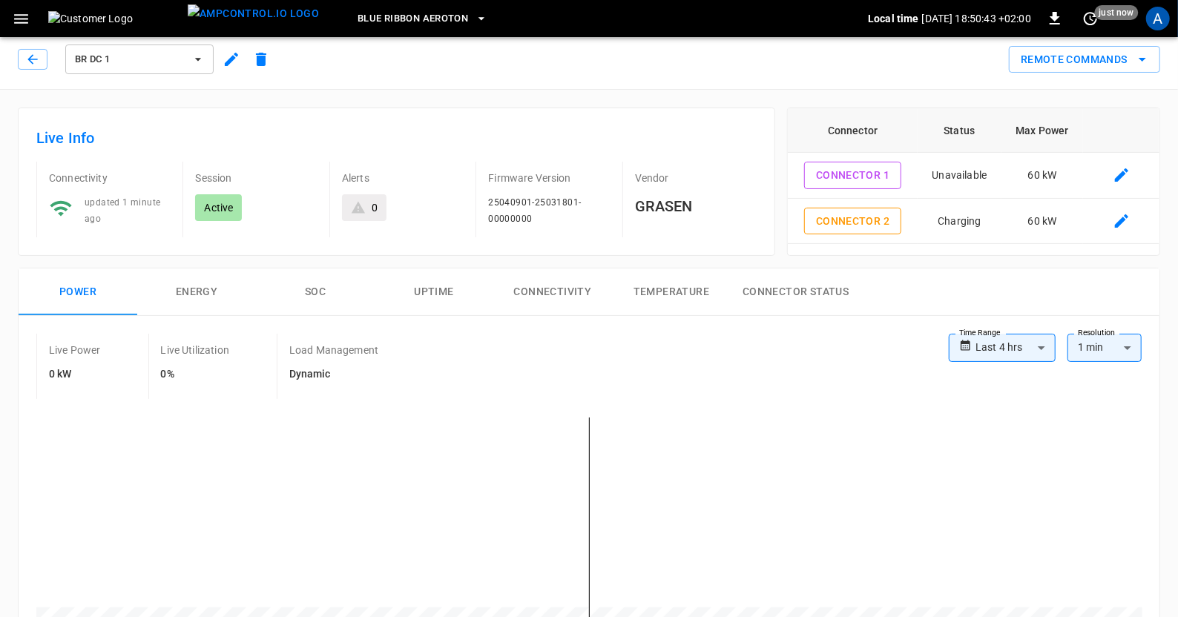
click at [447, 361] on div "Live Power 0 kW Live Utilization 0% Load Management Dynamic" at bounding box center [492, 366] width 913 height 65
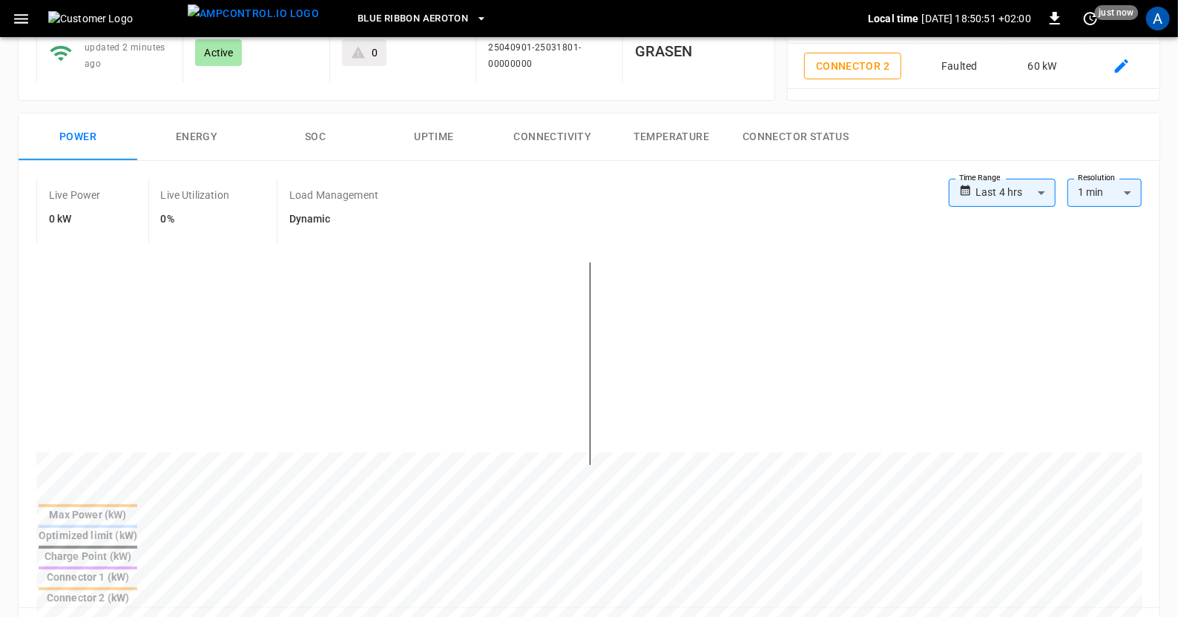
scroll to position [166, 0]
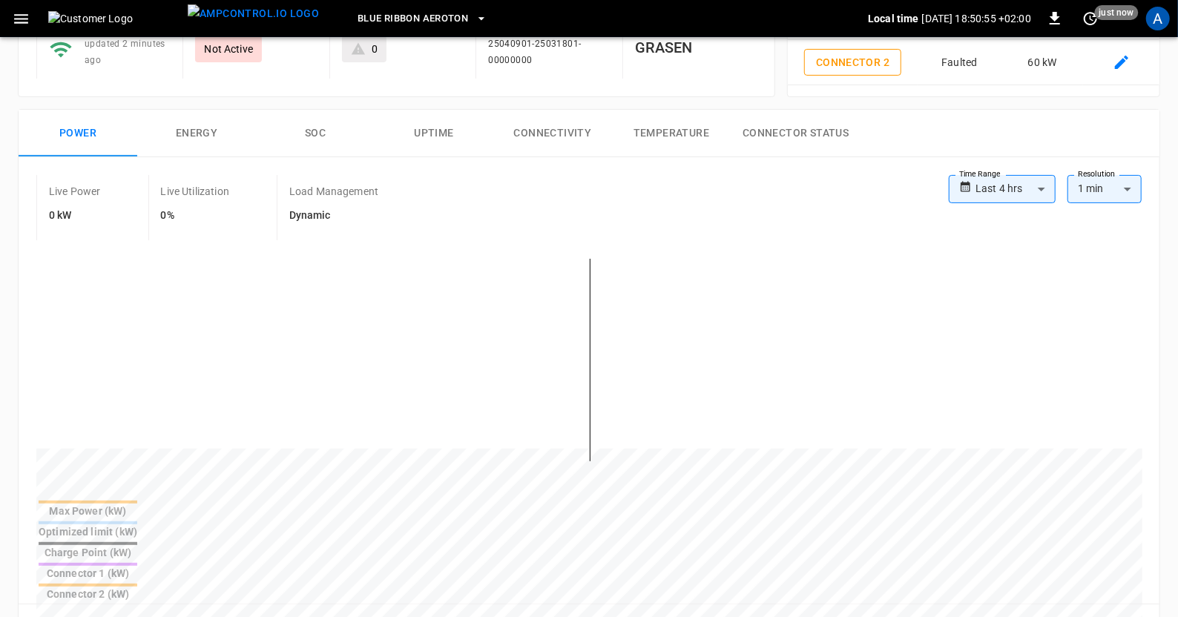
click at [620, 213] on div "Live Power 0 kW Live Utilization 0% Load Management Dynamic" at bounding box center [492, 207] width 913 height 65
